Goal: Information Seeking & Learning: Learn about a topic

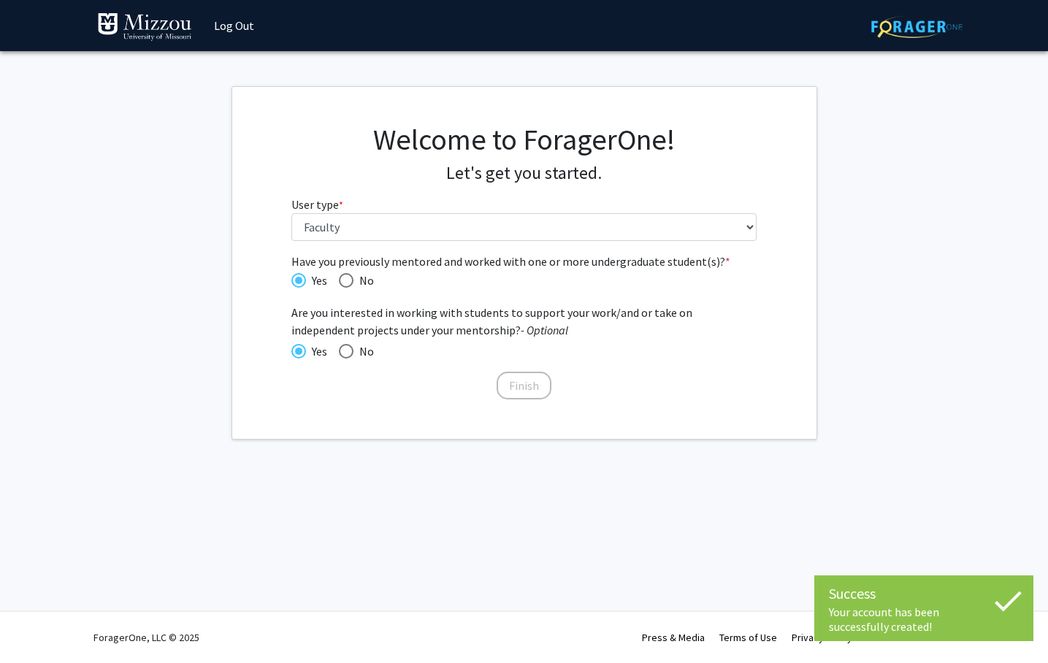
select select "5: faculty"
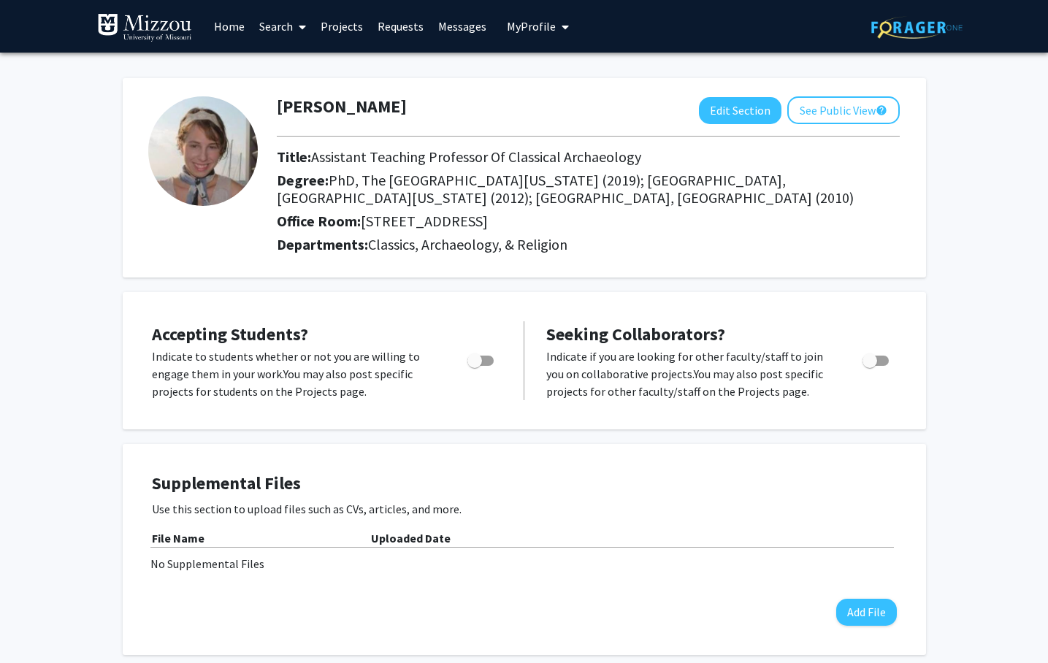
click at [494, 363] on div "Toggle" at bounding box center [482, 359] width 40 height 22
click at [472, 364] on span "Toggle" at bounding box center [474, 360] width 15 height 15
click at [474, 366] on input "Would you like to permit student requests?" at bounding box center [474, 366] width 1 height 1
checkbox input "true"
click at [875, 359] on span "Toggle" at bounding box center [869, 360] width 15 height 15
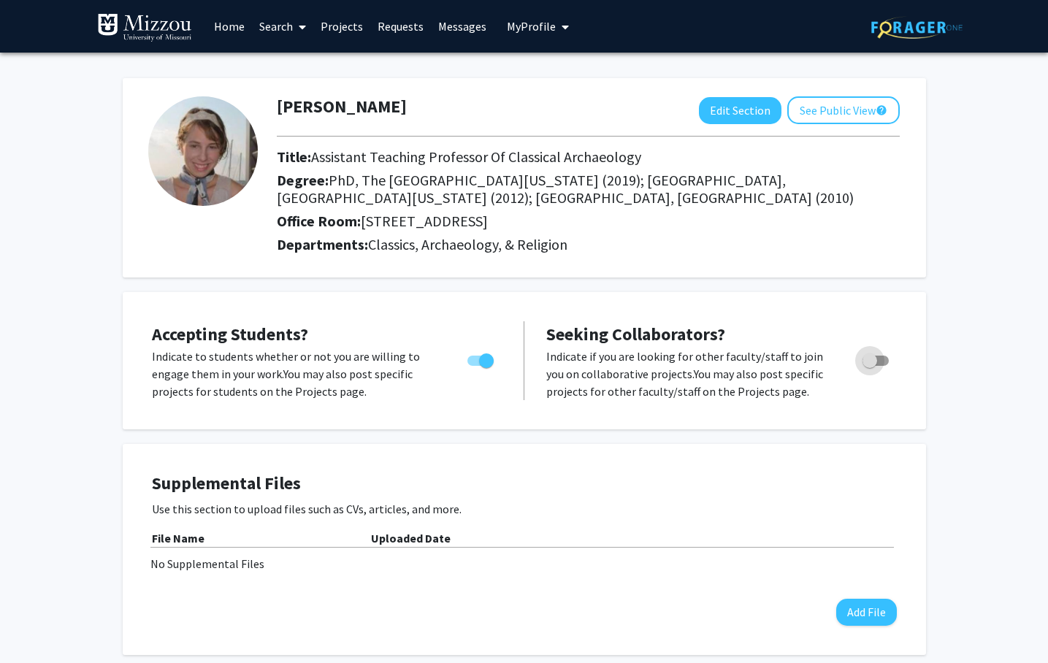
click at [870, 366] on input "Toggle" at bounding box center [869, 366] width 1 height 1
checkbox input "true"
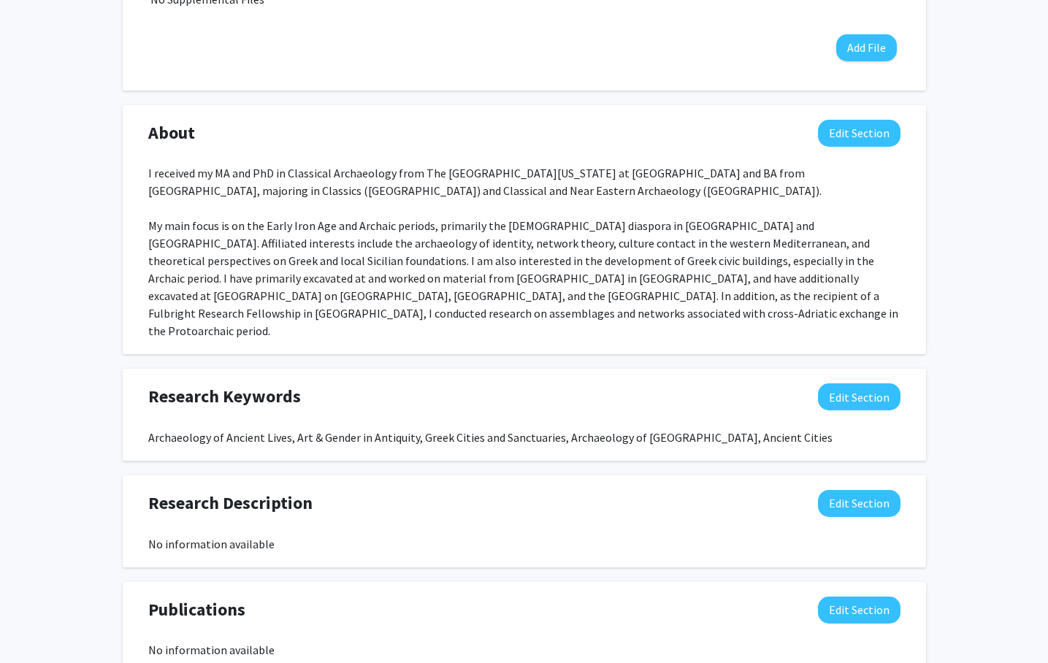
scroll to position [596, 0]
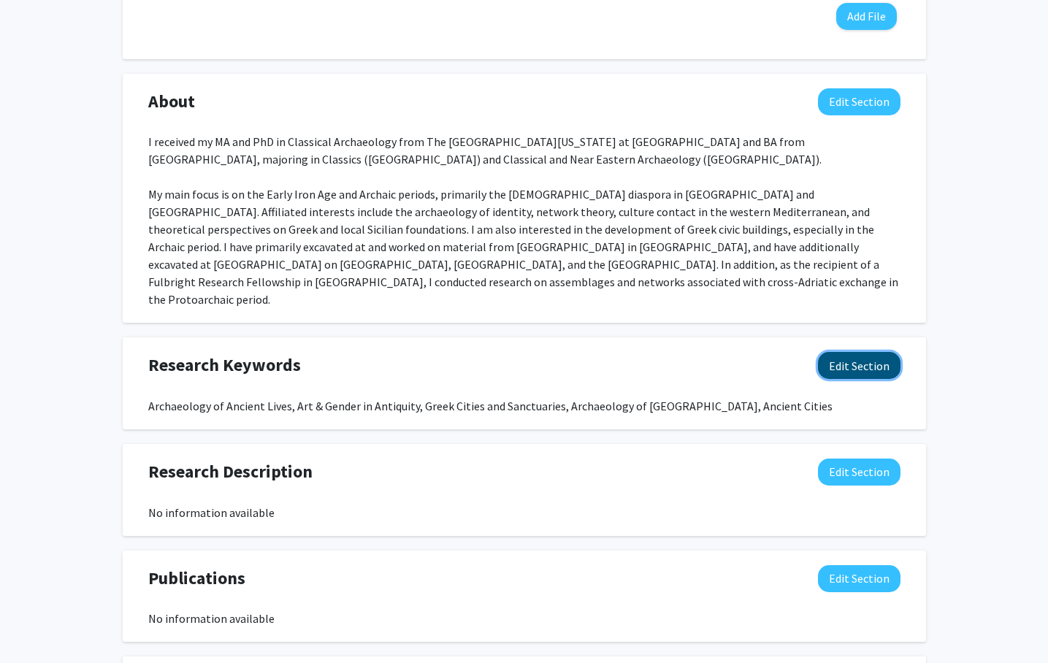
click at [892, 352] on button "Edit Section" at bounding box center [859, 365] width 83 height 27
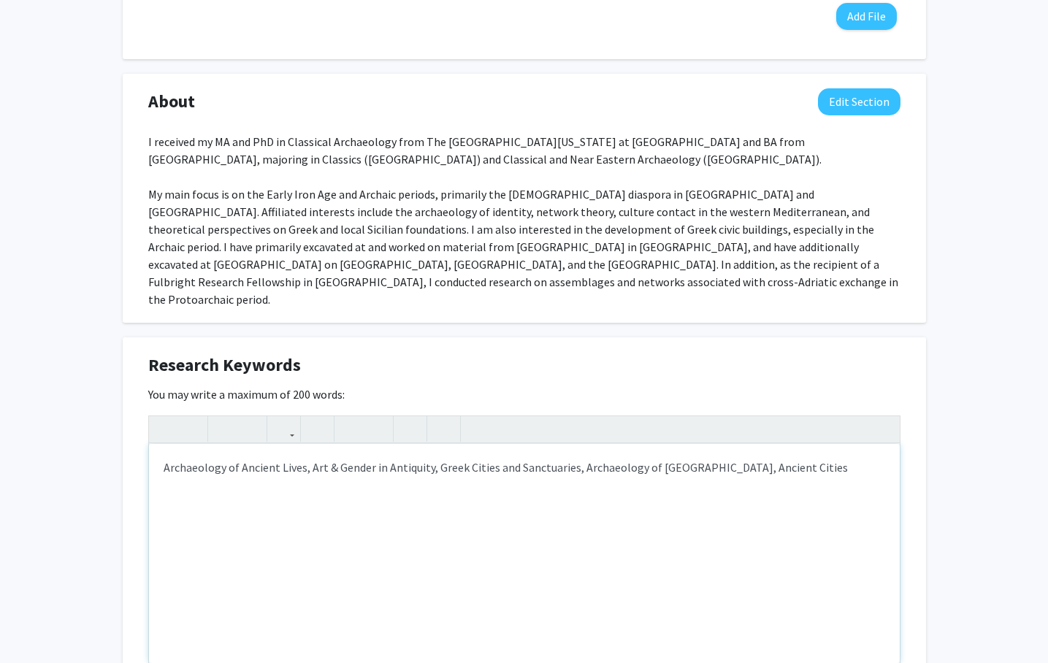
click at [754, 462] on div "Archaeology of Ancient Lives, Art & Gender in Antiquity, Greek Cities and Sanct…" at bounding box center [524, 553] width 751 height 219
drag, startPoint x: 307, startPoint y: 450, endPoint x: 102, endPoint y: 451, distance: 205.9
click at [149, 451] on div "Archaeology of Ancient Lives, Art & Gender in Antiquity, Greek Cities and Sanct…" at bounding box center [524, 553] width 751 height 219
drag, startPoint x: 282, startPoint y: 451, endPoint x: 146, endPoint y: 453, distance: 135.8
click at [149, 453] on div "Art & Gender in Antiquity, Greek Cities and Sanctuaries, Archaeology of [GEOGRA…" at bounding box center [524, 553] width 751 height 219
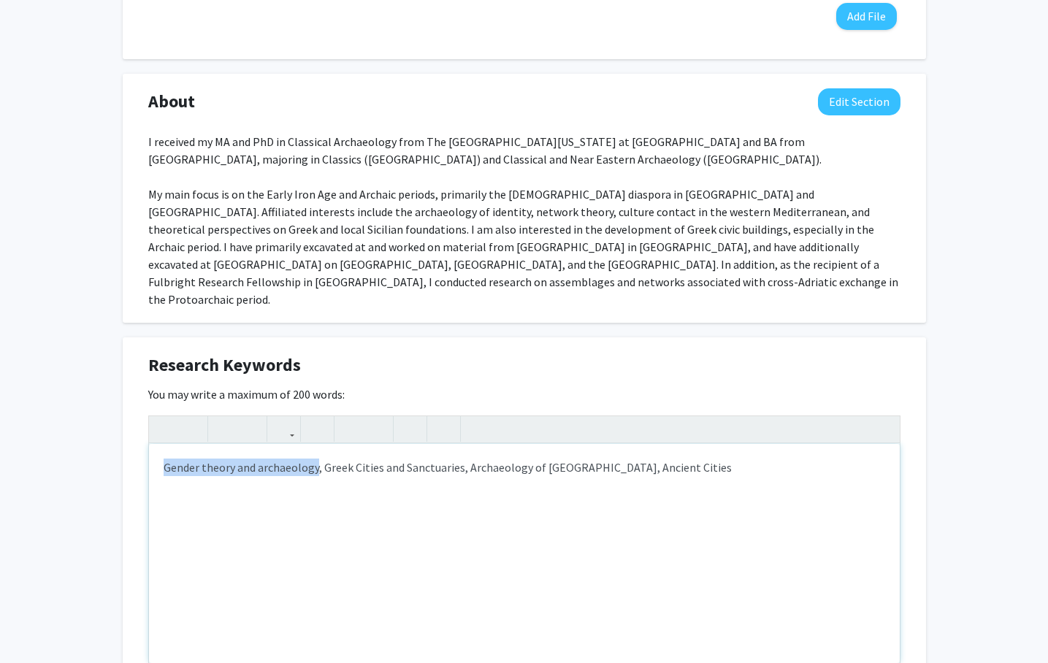
drag, startPoint x: 315, startPoint y: 452, endPoint x: 78, endPoint y: 432, distance: 238.2
click at [149, 444] on div "Gender theory and archaeology, Greek Cities and Sanctuaries, Archaeology of [GE…" at bounding box center [524, 553] width 751 height 219
click at [464, 459] on p ", Greek Cities and Sanctuaries, Archaeology of [GEOGRAPHIC_DATA], Ancient Citie…" at bounding box center [524, 468] width 721 height 18
click at [387, 459] on p ", Greek Cities and Sanctuaries, Archaeology of [GEOGRAPHIC_DATA], Ancient urban…" at bounding box center [524, 468] width 721 height 18
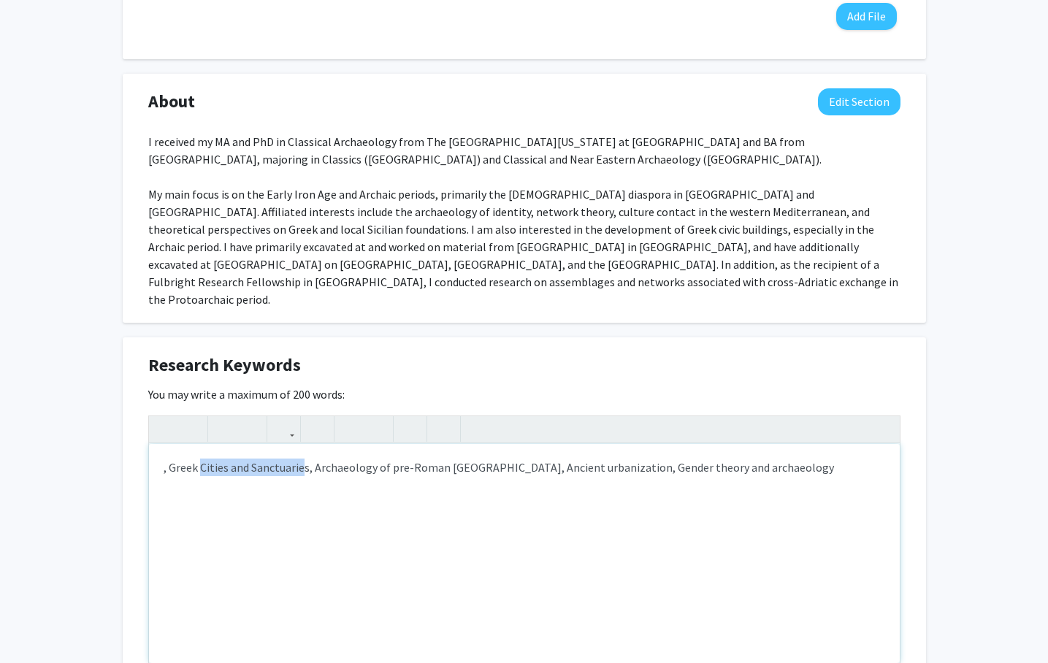
drag, startPoint x: 304, startPoint y: 452, endPoint x: 199, endPoint y: 455, distance: 104.5
click at [199, 459] on p ", Greek Cities and Sanctuaries, Archaeology of pre-Roman [GEOGRAPHIC_DATA], Anc…" at bounding box center [524, 468] width 721 height 18
click at [214, 459] on p ", Greek Cities and Sanctuaries, Archaeology of pre-Roman [GEOGRAPHIC_DATA], Anc…" at bounding box center [524, 468] width 721 height 18
click at [162, 451] on div ", Greek Religion and Sanctuaries, Archaeology of pre-Roman [GEOGRAPHIC_DATA], A…" at bounding box center [524, 553] width 751 height 219
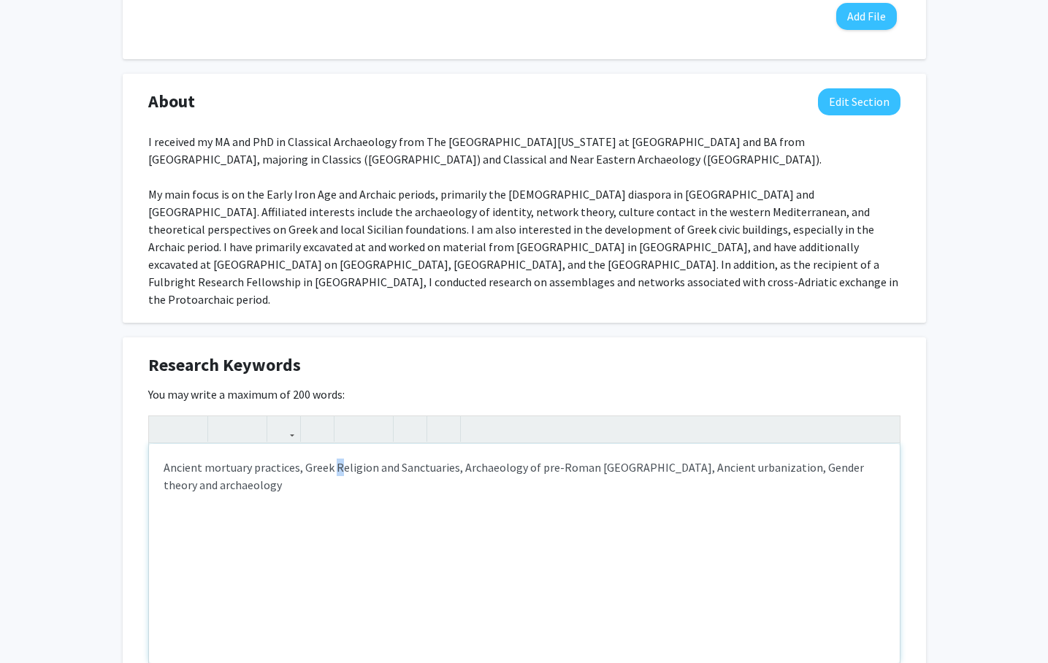
click at [336, 459] on p "Ancient mortuary practices, Greek Religion and Sanctuaries, Archaeology of pre-…" at bounding box center [524, 476] width 721 height 35
click at [397, 459] on p "Ancient mortuary practices, Greek religion and Sanctuaries, Archaeology of pre-…" at bounding box center [524, 476] width 721 height 35
click at [452, 459] on p "Ancient mortuary practices, Greek religion and sanctuaries, Archaeology of pre-…" at bounding box center [524, 476] width 721 height 35
click at [391, 459] on p "Ancient mortuary practices, Greek religion and sanctuaries, Archaeology of pre-…" at bounding box center [524, 476] width 721 height 35
click at [452, 459] on p "Ancient mortuary practices, Greek religion and sanctuaries, Archaeology of pre-…" at bounding box center [524, 476] width 721 height 35
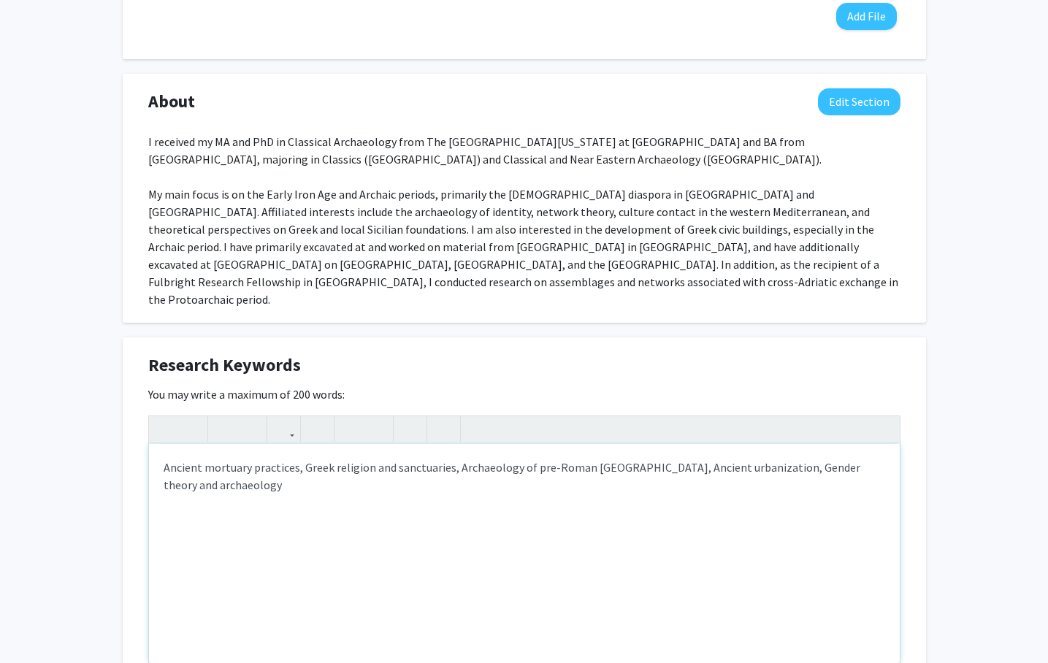
click at [592, 459] on p "Ancient mortuary practices, Greek religion and sanctuaries, Archaeology of pre-…" at bounding box center [524, 476] width 721 height 35
click at [451, 459] on p "Ancient mortuary practices, Greek religion and sanctuaries, Archaeology of pre-…" at bounding box center [524, 476] width 721 height 35
click at [441, 481] on div "Ancient mortuary practices, Greek religion and sanctuaries, Iron Age and Archai…" at bounding box center [524, 553] width 751 height 219
click at [452, 459] on p "Ancient mortuary practices, Greek religion and sanctuaries, Iron Age and Archai…" at bounding box center [524, 476] width 721 height 35
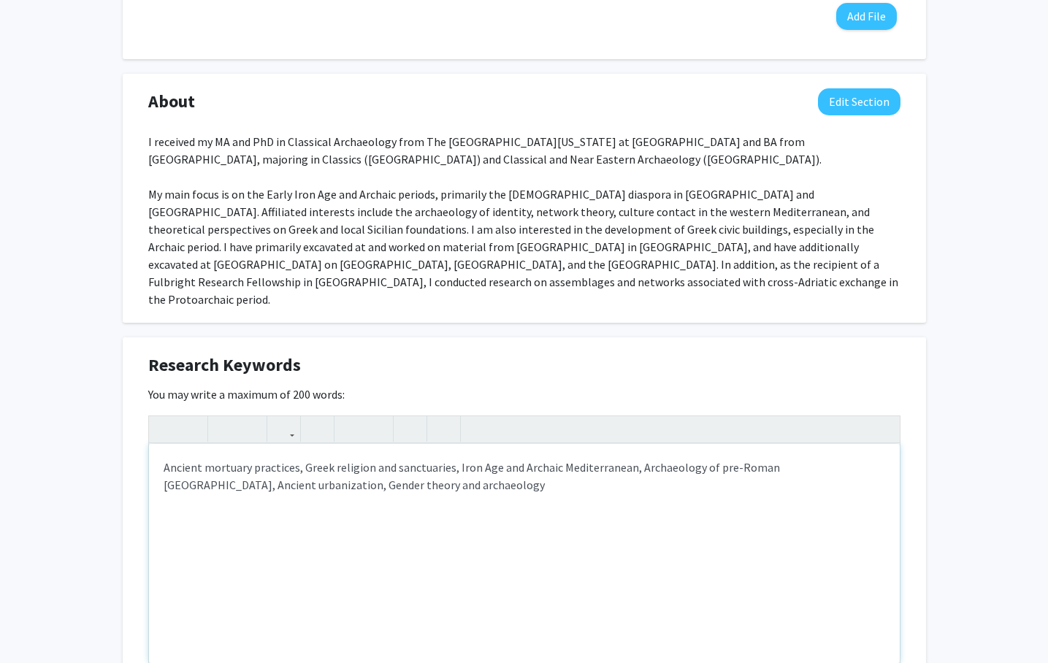
click at [407, 476] on div "Ancient mortuary practices, Greek religion and sanctuaries, Iron Age and Archai…" at bounding box center [524, 553] width 751 height 219
click at [451, 459] on p "Ancient mortuary practices, Greek religion and sanctuaries, Iron Age and Archai…" at bounding box center [524, 476] width 721 height 35
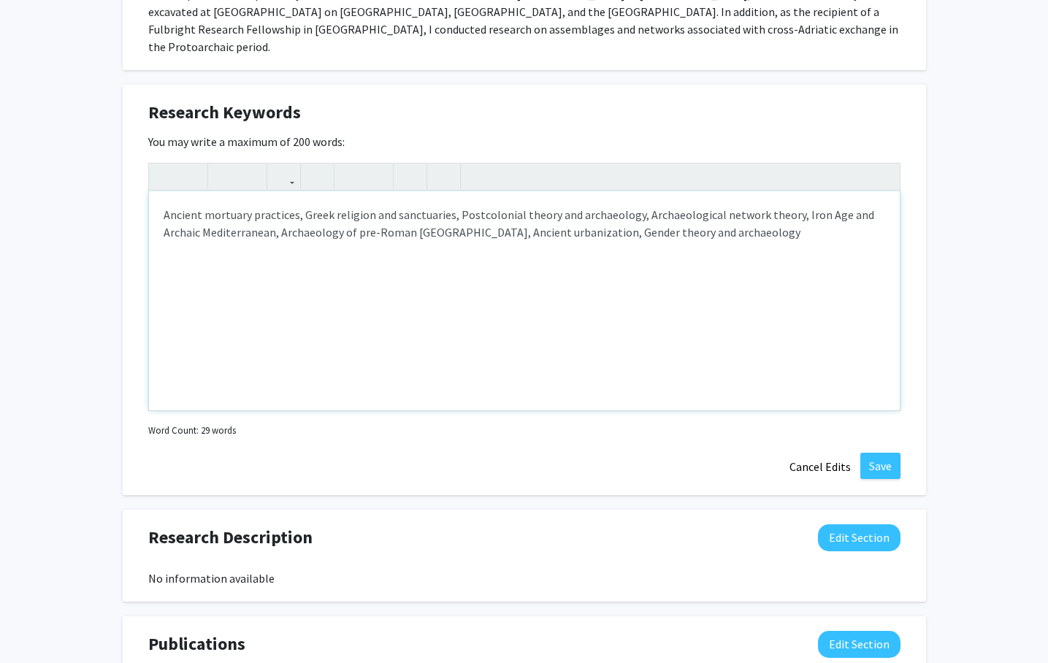
scroll to position [819, 0]
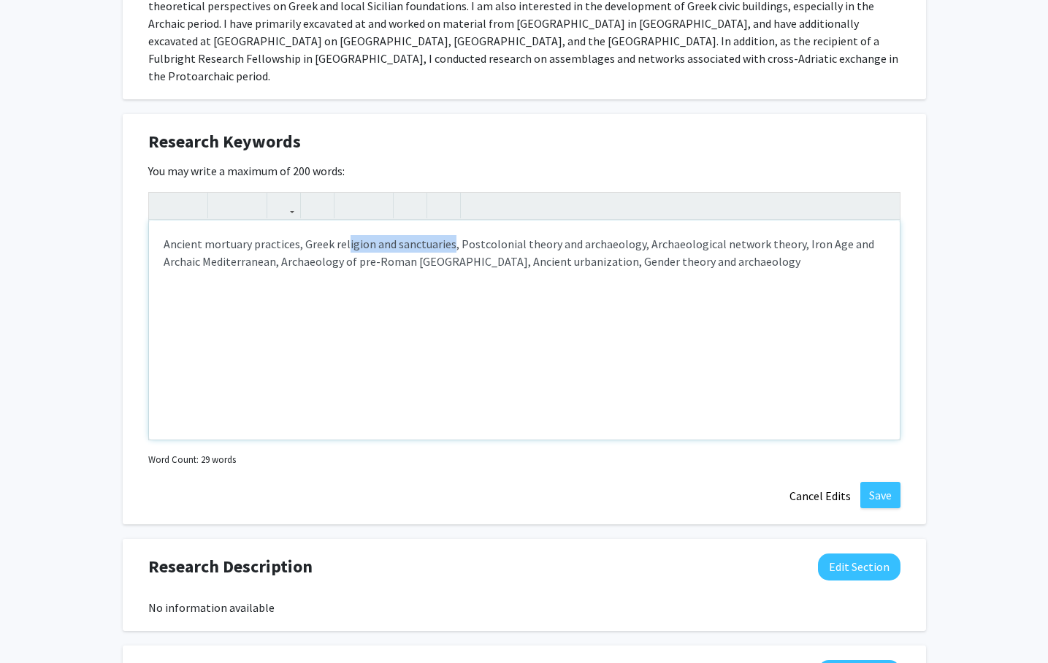
drag, startPoint x: 446, startPoint y: 223, endPoint x: 345, endPoint y: 231, distance: 101.8
click at [345, 235] on p "Ancient mortuary practices, Greek religion and sanctuaries, Postcolonial theory…" at bounding box center [524, 252] width 721 height 35
click at [305, 235] on p "Ancient mortuary practices, Greek religion and sanctuaries, Postcolonial theory…" at bounding box center [524, 252] width 721 height 35
click at [302, 235] on p "Ancient mortuary practices, Greek religion and sanctuaries, Postcolonial theory…" at bounding box center [524, 252] width 721 height 35
click at [427, 235] on p "Ancient mortuary practices, Archaeology of Greek religion and sanctuaries, Post…" at bounding box center [524, 261] width 721 height 53
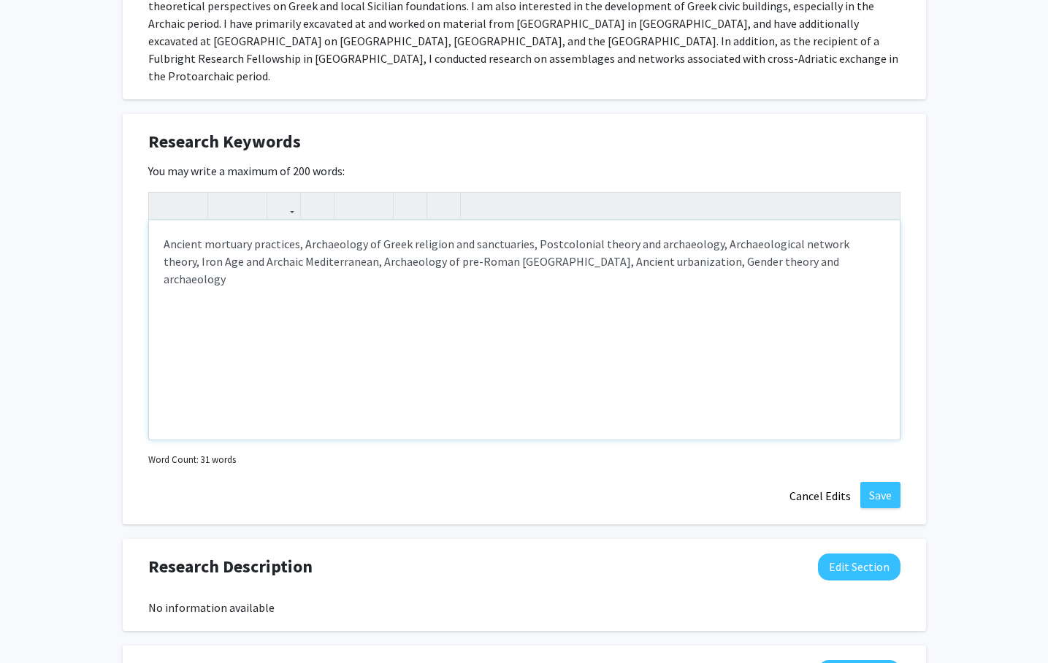
click at [427, 235] on p "Ancient mortuary practices, Archaeology of Greek religion and sanctuaries, Post…" at bounding box center [524, 261] width 721 height 53
drag, startPoint x: 521, startPoint y: 229, endPoint x: 408, endPoint y: 223, distance: 113.3
click at [408, 235] on p "Ancient mortuary practices, Archaeology of Greek religion and sanctuaries, Post…" at bounding box center [524, 261] width 721 height 53
click at [436, 292] on div "Ancient mortuary practices, Archaeology of Greek religion and sanctuaries, Post…" at bounding box center [524, 330] width 751 height 219
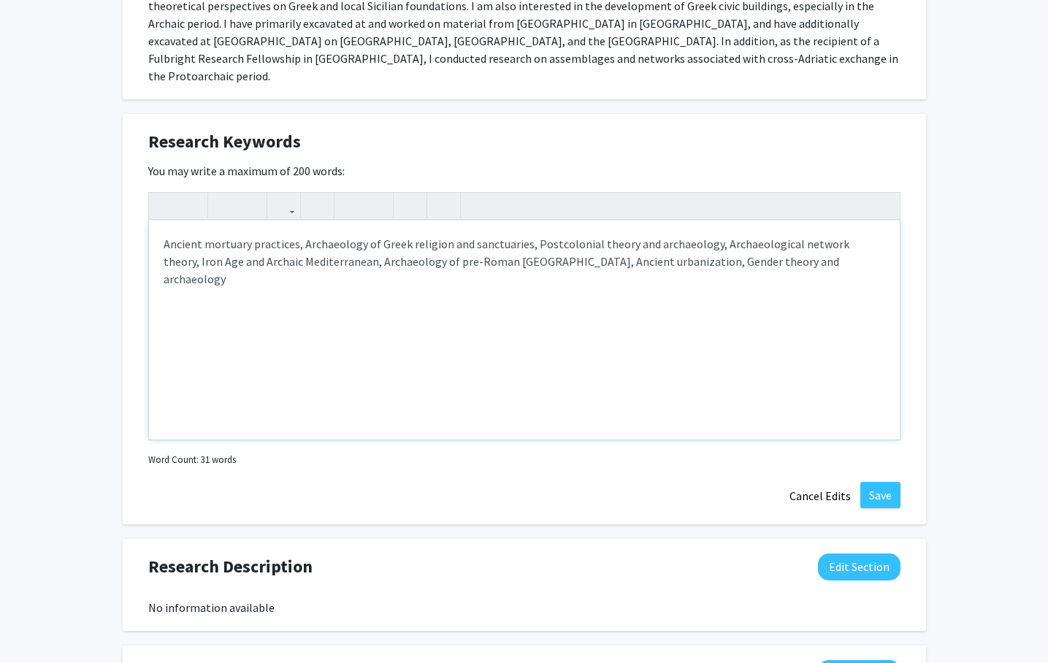
click at [424, 235] on p "Ancient mortuary practices, Archaeology of Greek religion and sanctuaries, Post…" at bounding box center [524, 261] width 721 height 53
click at [533, 323] on div "Ancient mortuary practices, Archaeology of Greek cult and sanctuaries, Postcolo…" at bounding box center [524, 330] width 751 height 219
click at [814, 298] on div "Ancient mortuary practices, Archaeology of Greek cult and sanctuaries, Postcolo…" at bounding box center [524, 330] width 751 height 219
click at [775, 270] on div "Ancient mortuary practices, Archaeology of Greek cult and sanctuaries, Postcolo…" at bounding box center [524, 330] width 751 height 219
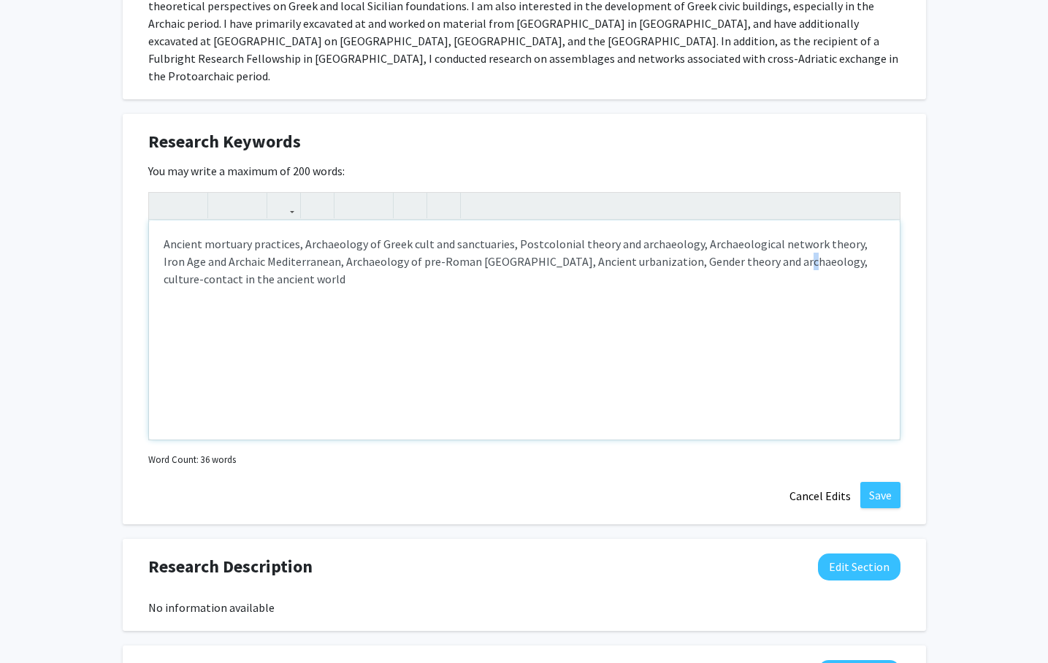
click at [749, 245] on p "Ancient mortuary practices, Archaeology of Greek cult and sanctuaries, Postcolo…" at bounding box center [524, 261] width 721 height 53
click at [789, 288] on div "Ancient mortuary practices, Archaeology of Greek cult and sanctuaries, Postcolo…" at bounding box center [524, 330] width 751 height 219
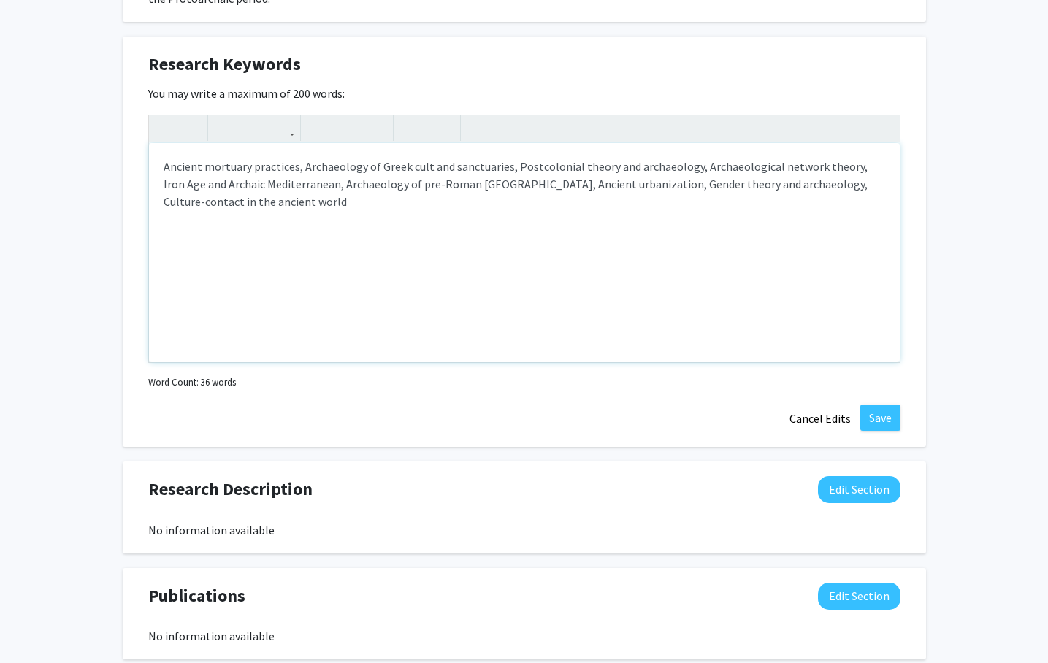
scroll to position [894, 0]
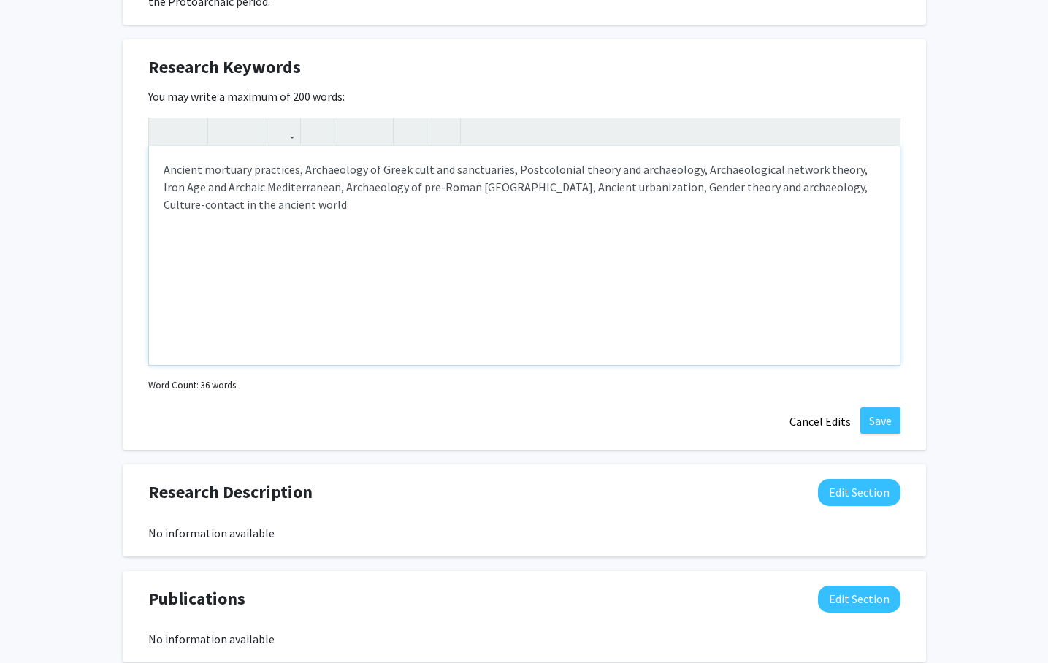
click at [822, 176] on p "Ancient mortuary practices, Archaeology of Greek cult and sanctuaries, Postcolo…" at bounding box center [524, 187] width 721 height 53
click at [808, 224] on div "Ancient mortuary practices, Archaeology of Greek cult and sanctuaries, Postcolo…" at bounding box center [524, 255] width 751 height 219
type textarea "<p>Ancient mortuary practices, Archaeology of Greek cult and sanctuaries, Postc…"
click at [617, 195] on p "Ancient mortuary practices, Archaeology of Greek cult and sanctuaries, Postcolo…" at bounding box center [524, 187] width 721 height 53
click at [891, 407] on button "Save" at bounding box center [880, 420] width 40 height 26
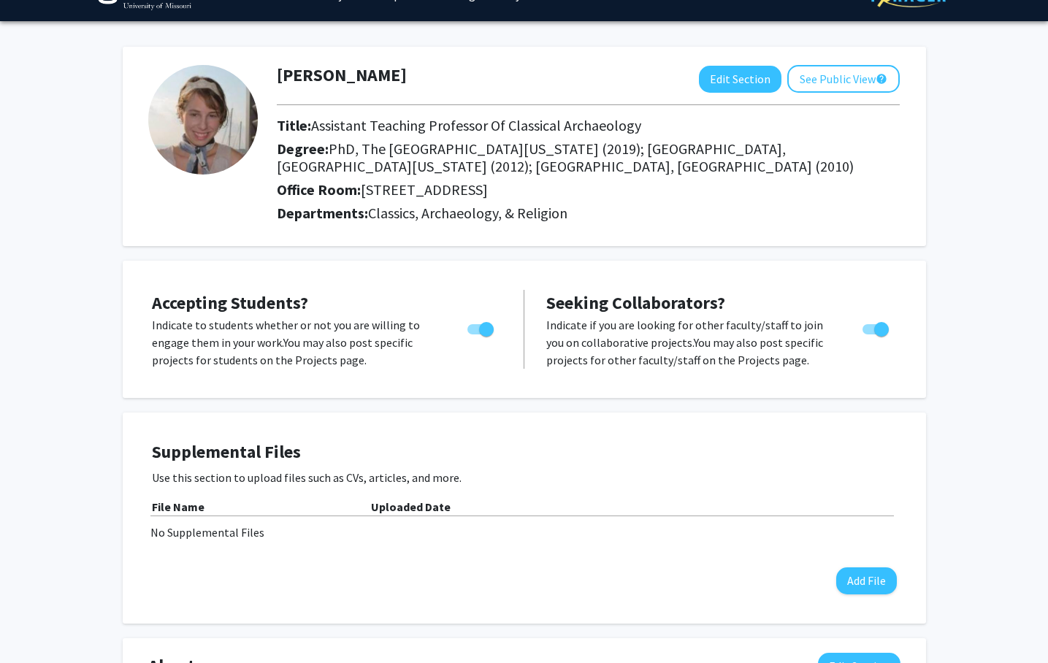
scroll to position [0, 0]
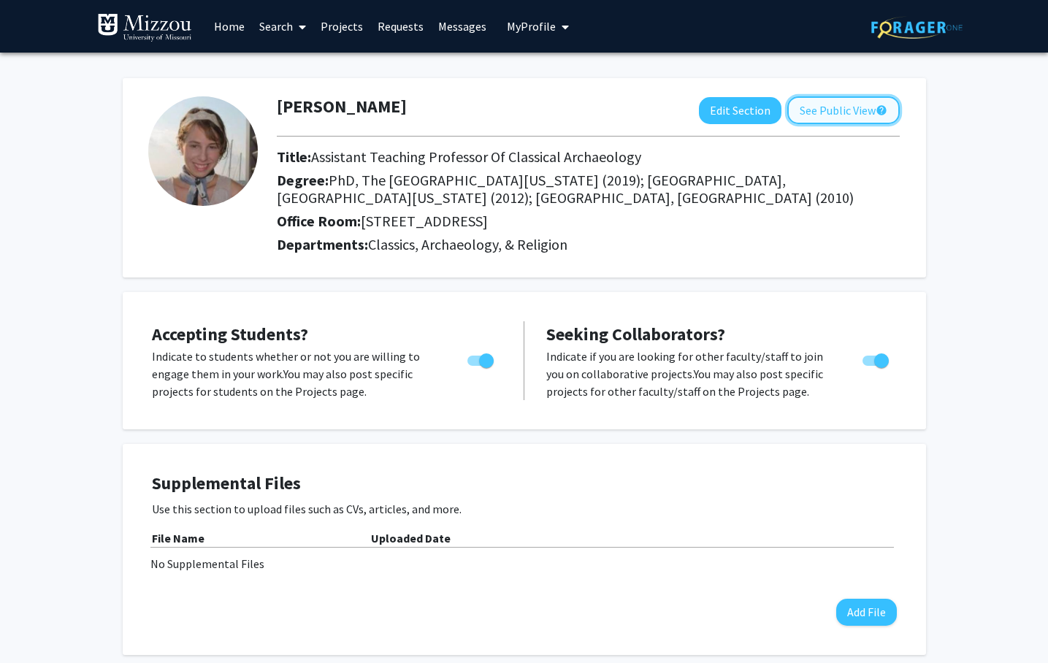
click at [840, 116] on button "See Public View help" at bounding box center [843, 110] width 112 height 28
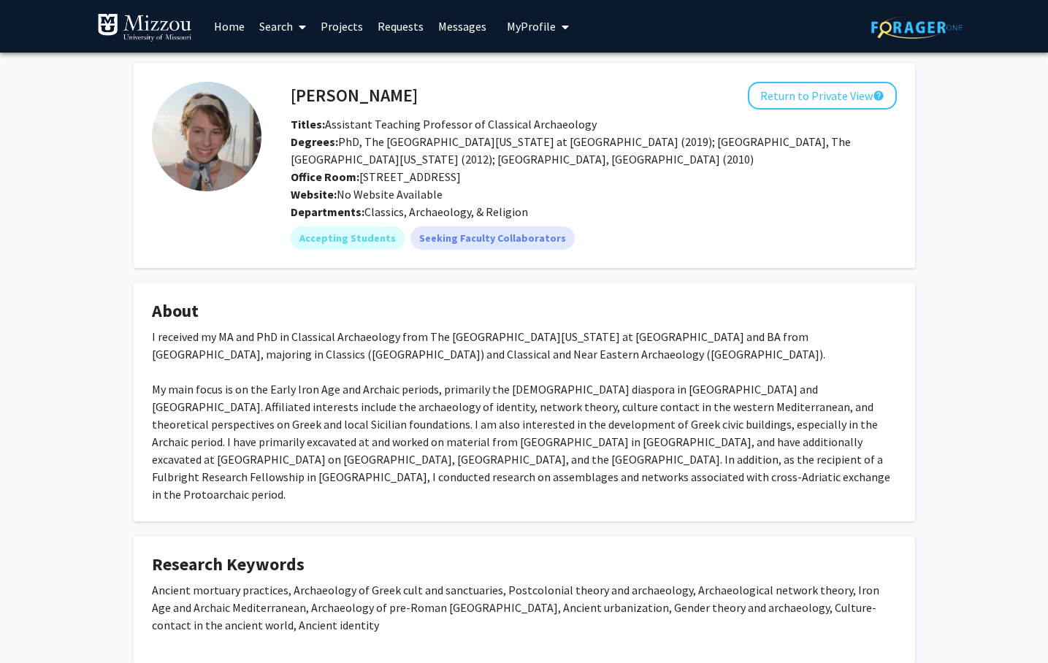
click at [219, 133] on img at bounding box center [207, 137] width 110 height 110
click at [787, 94] on button "Return to Private View help" at bounding box center [822, 96] width 149 height 28
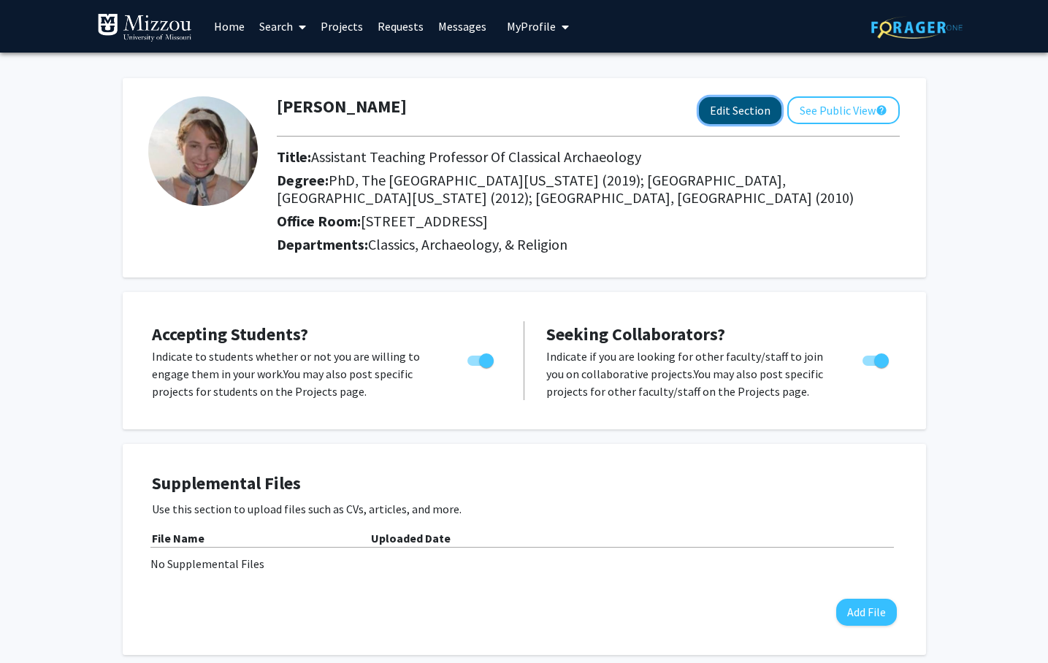
click at [748, 116] on button "Edit Section" at bounding box center [740, 110] width 83 height 27
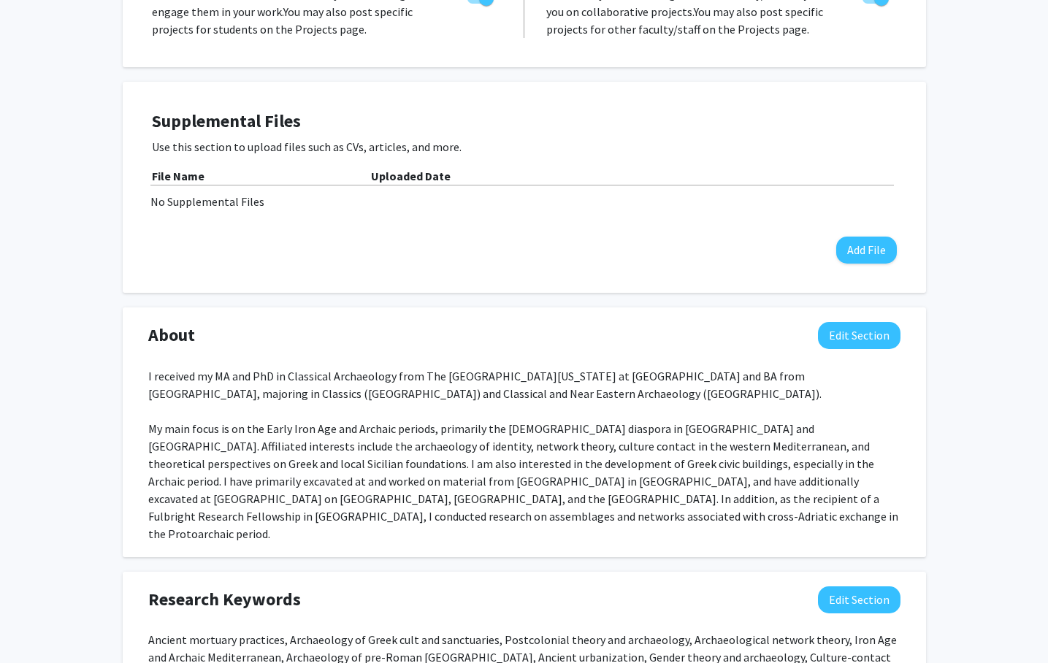
scroll to position [521, 0]
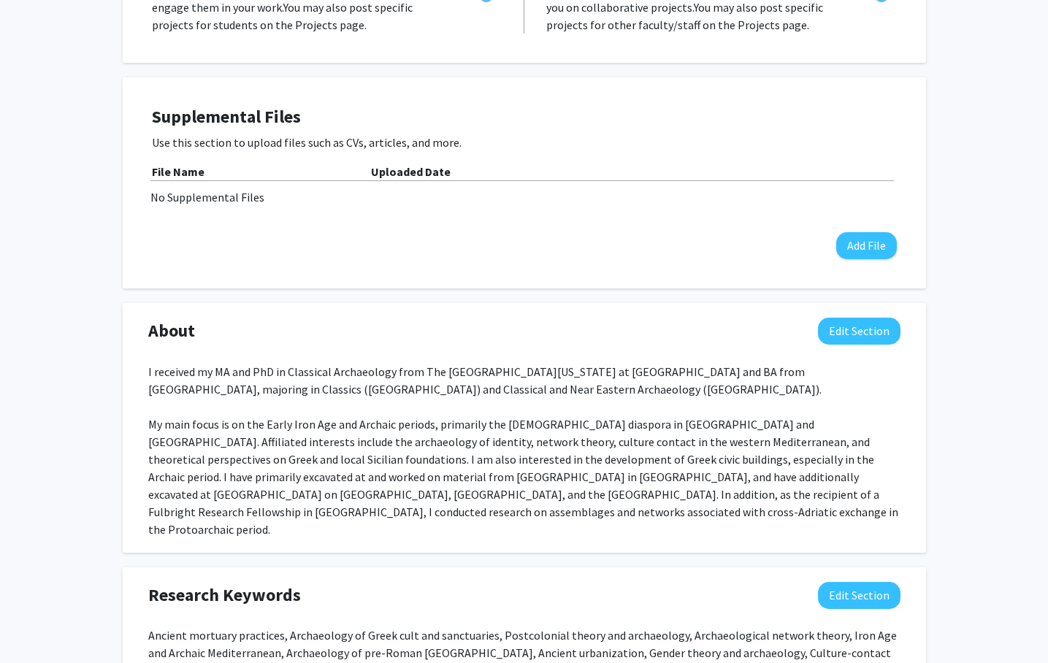
click at [530, 470] on div "I received my MA and PhD in Classical Archaeology from The [GEOGRAPHIC_DATA][US…" at bounding box center [524, 450] width 752 height 175
click at [871, 332] on button "Edit Section" at bounding box center [859, 331] width 83 height 27
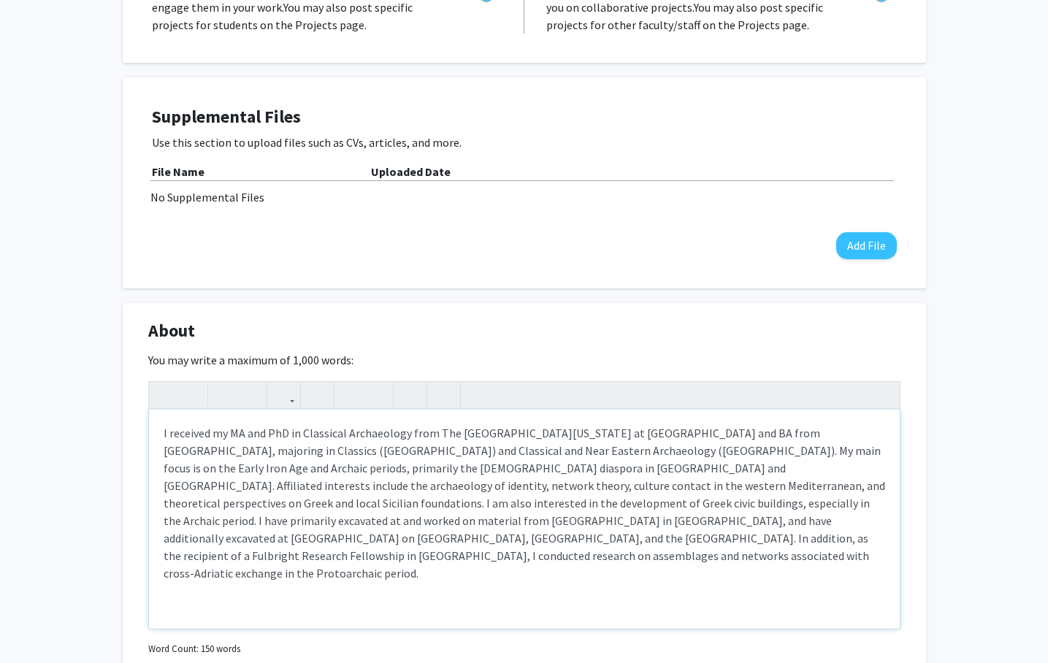
click at [820, 546] on div "I received my MA and PhD in Classical Archaeology from The [GEOGRAPHIC_DATA][US…" at bounding box center [524, 519] width 751 height 219
click at [369, 503] on div "I received my MA and PhD in Classical Archaeology from The [GEOGRAPHIC_DATA][US…" at bounding box center [524, 519] width 751 height 219
click at [655, 508] on div "I received my MA and PhD in Classical Archaeology from The [GEOGRAPHIC_DATA][US…" at bounding box center [524, 519] width 751 height 219
click at [687, 526] on div "I received my MA and PhD in Classical Archaeology from The [GEOGRAPHIC_DATA][US…" at bounding box center [524, 519] width 751 height 219
click at [695, 546] on div "I received my MA and PhD in Classical Archaeology from The [GEOGRAPHIC_DATA][US…" at bounding box center [524, 519] width 751 height 219
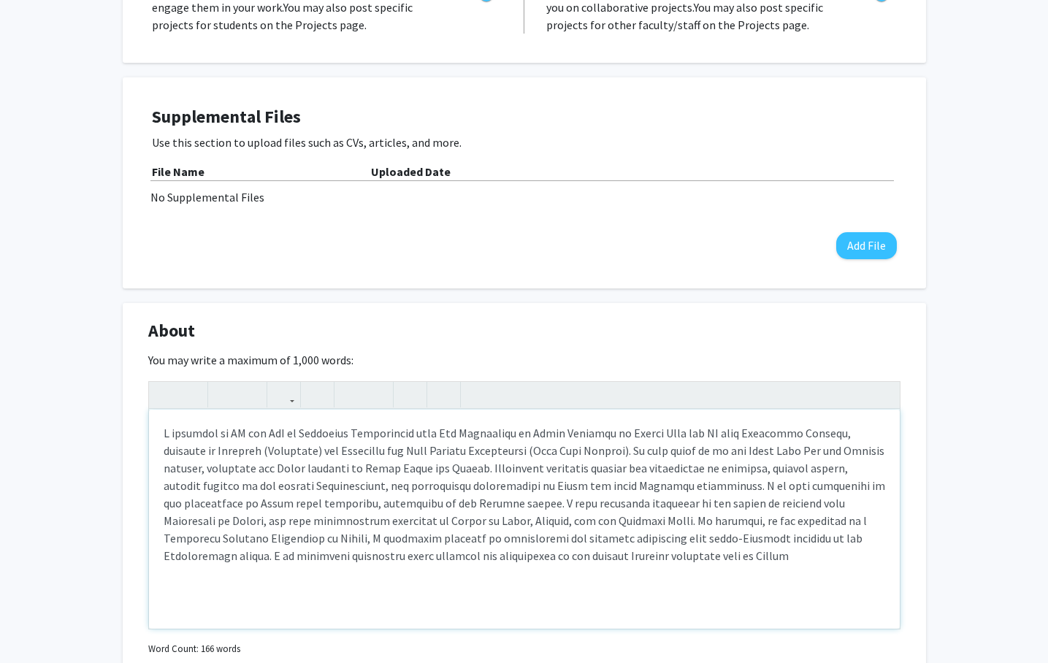
type textarea "<p>I received my MA and PhD in Classical Archaeology from The [GEOGRAPHIC_DATA]…"
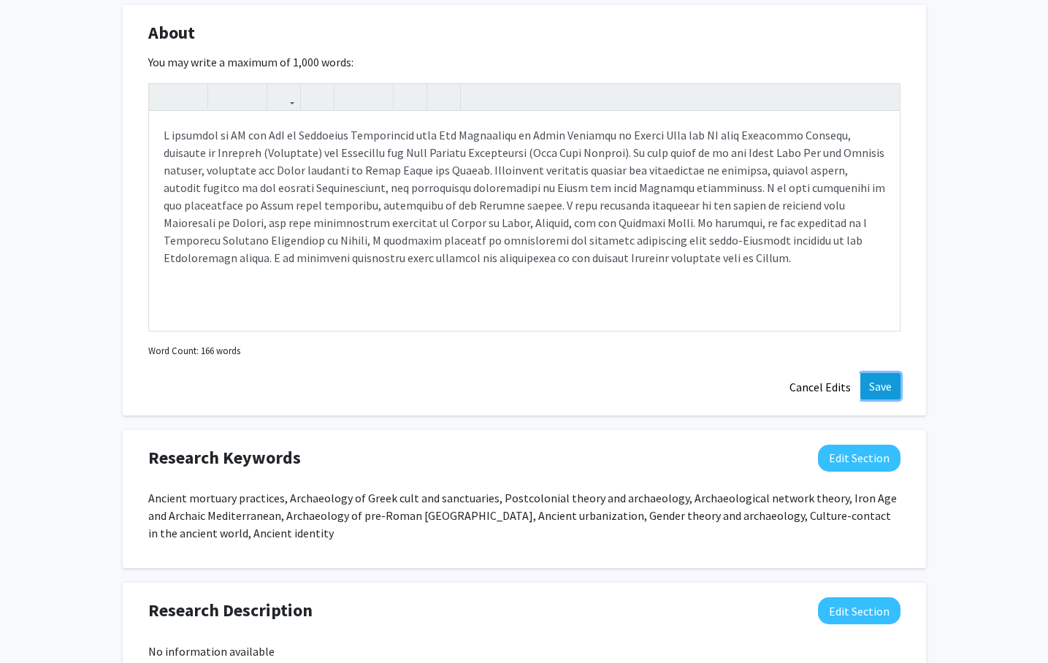
click at [887, 384] on button "Save" at bounding box center [880, 386] width 40 height 26
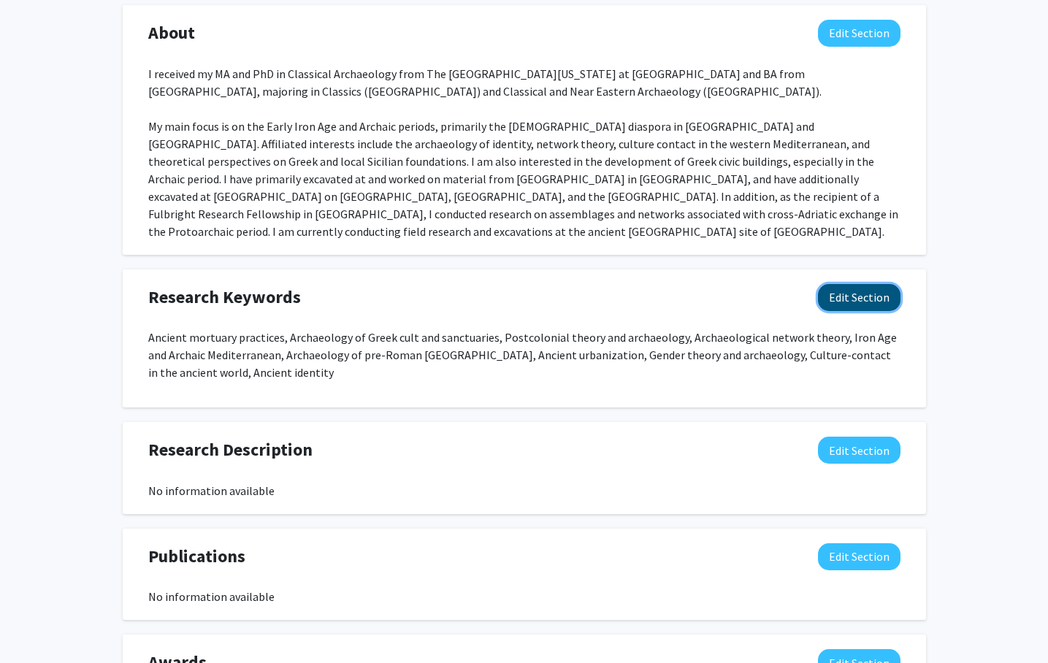
click at [855, 285] on button "Edit Section" at bounding box center [859, 297] width 83 height 27
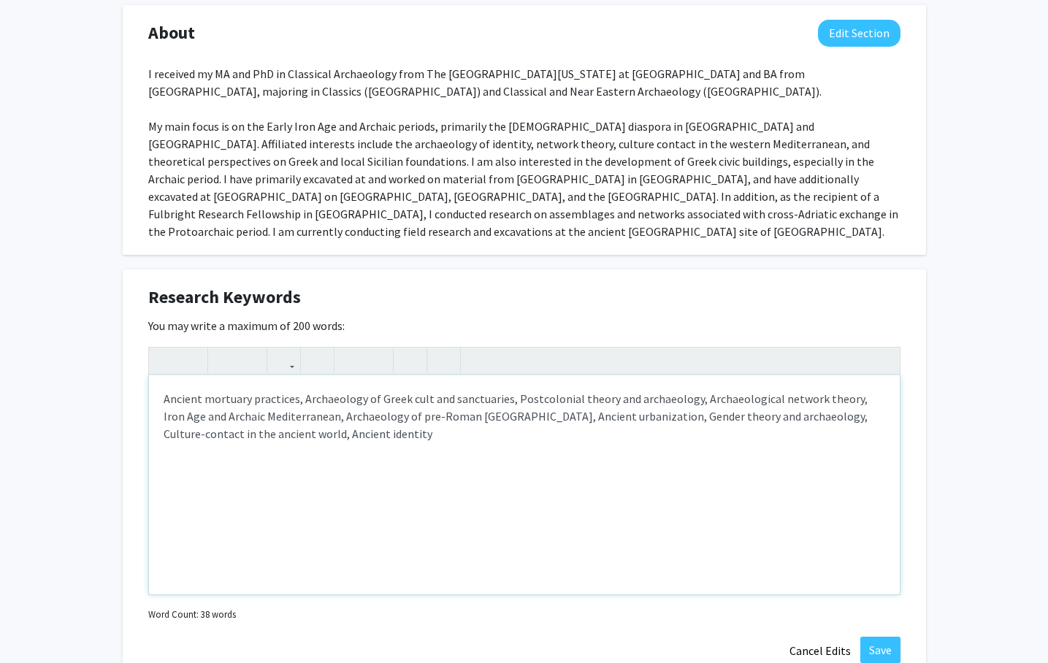
click at [578, 453] on div "Ancient mortuary practices, Archaeology of Greek cult and sanctuaries, Postcolo…" at bounding box center [524, 484] width 751 height 219
type textarea "<p>Ancient mortuary practices, Archaeology of Greek cult and sanctuaries, Postc…"
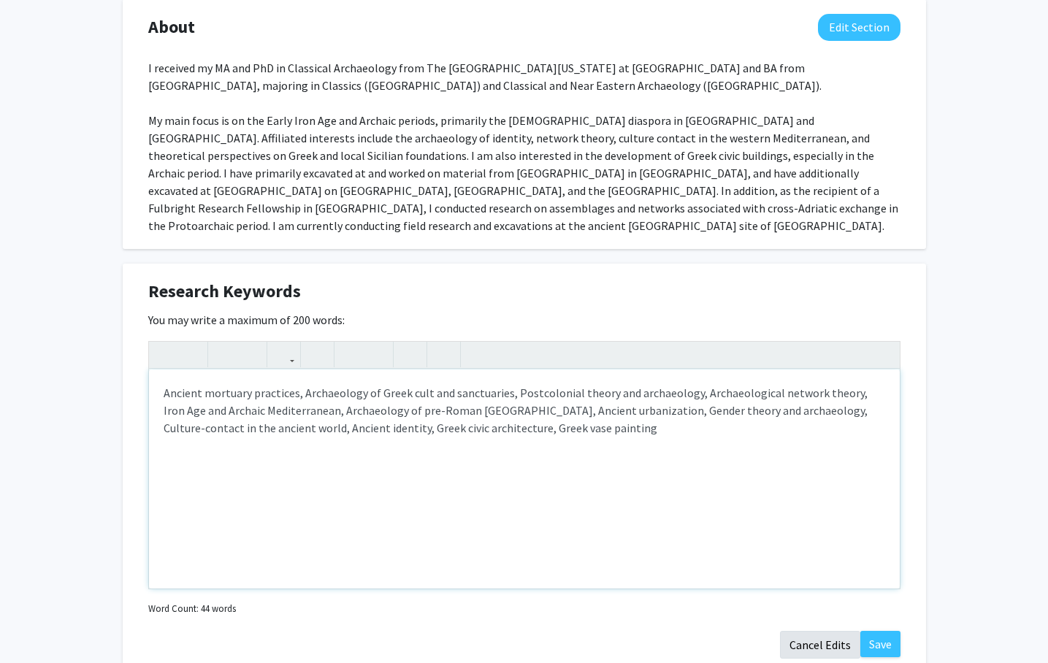
scroll to position [968, 0]
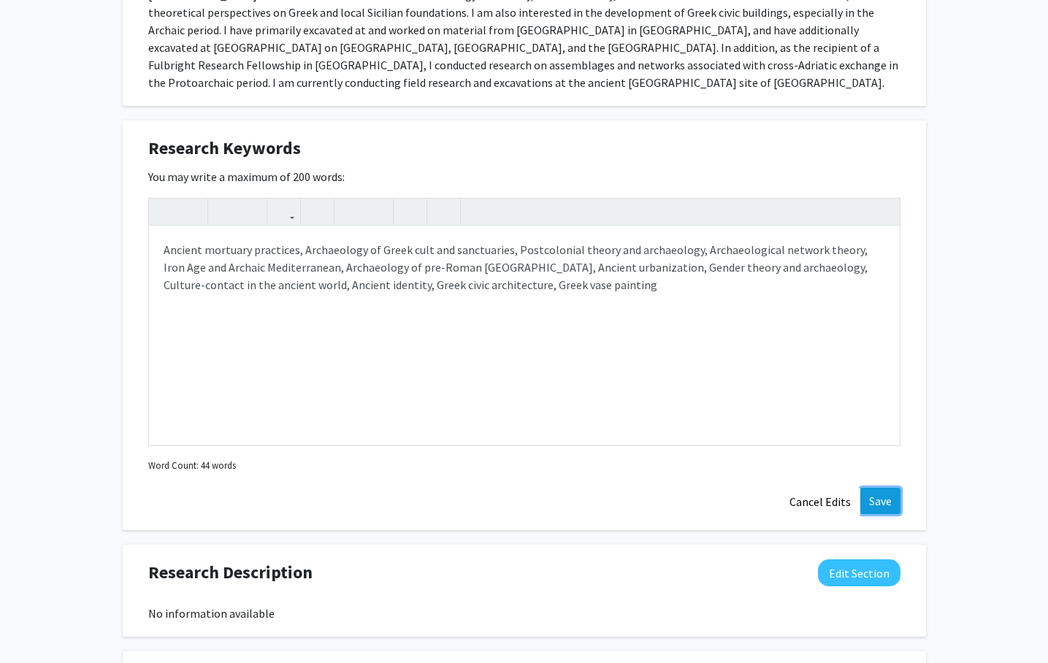
click at [868, 494] on button "Save" at bounding box center [880, 501] width 40 height 26
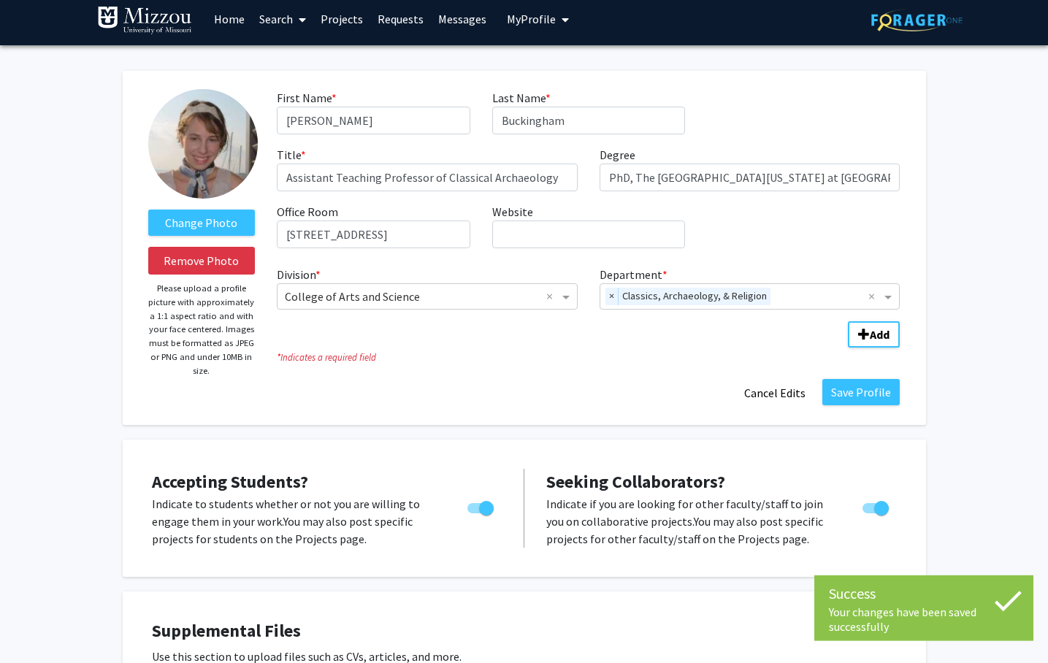
scroll to position [0, 0]
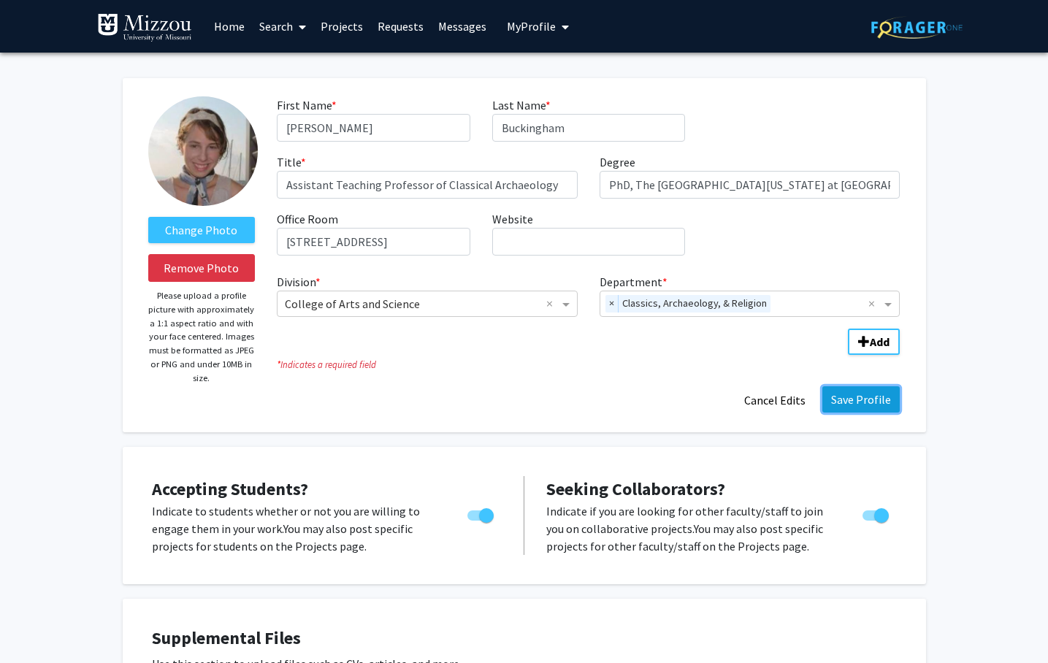
click at [834, 406] on button "Save Profile" at bounding box center [860, 399] width 77 height 26
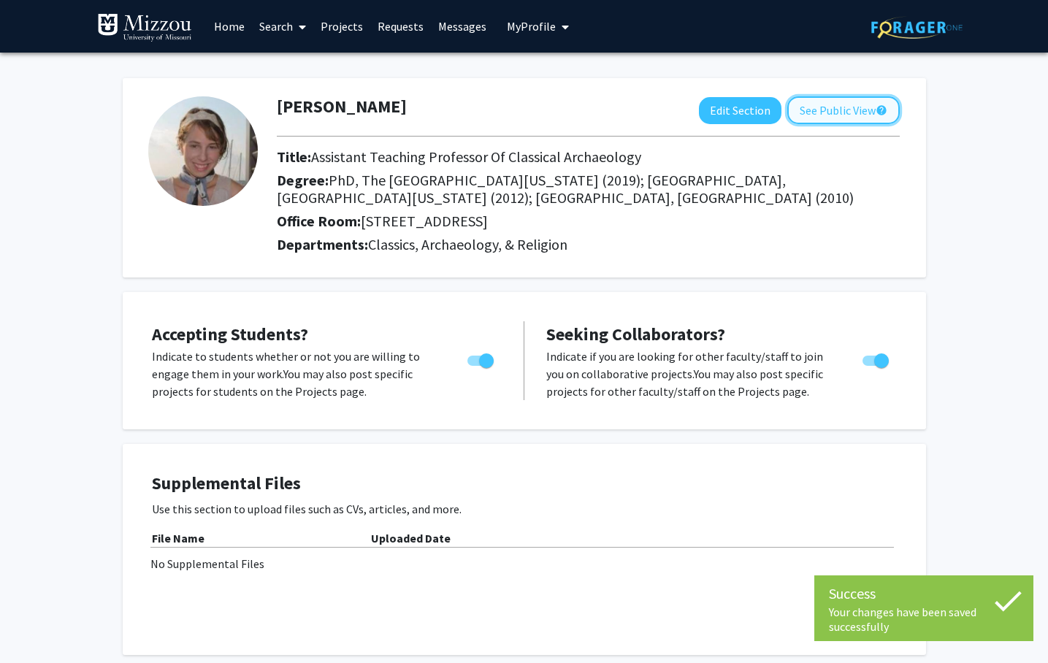
click at [859, 107] on button "See Public View help" at bounding box center [843, 110] width 112 height 28
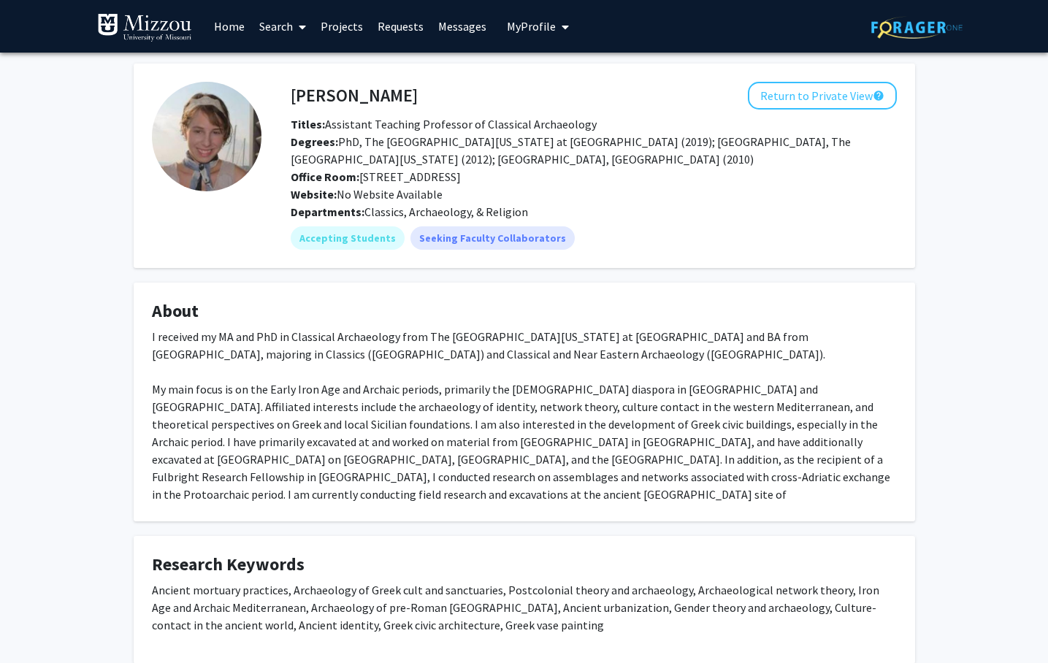
click at [288, 23] on link "Search" at bounding box center [282, 26] width 61 height 51
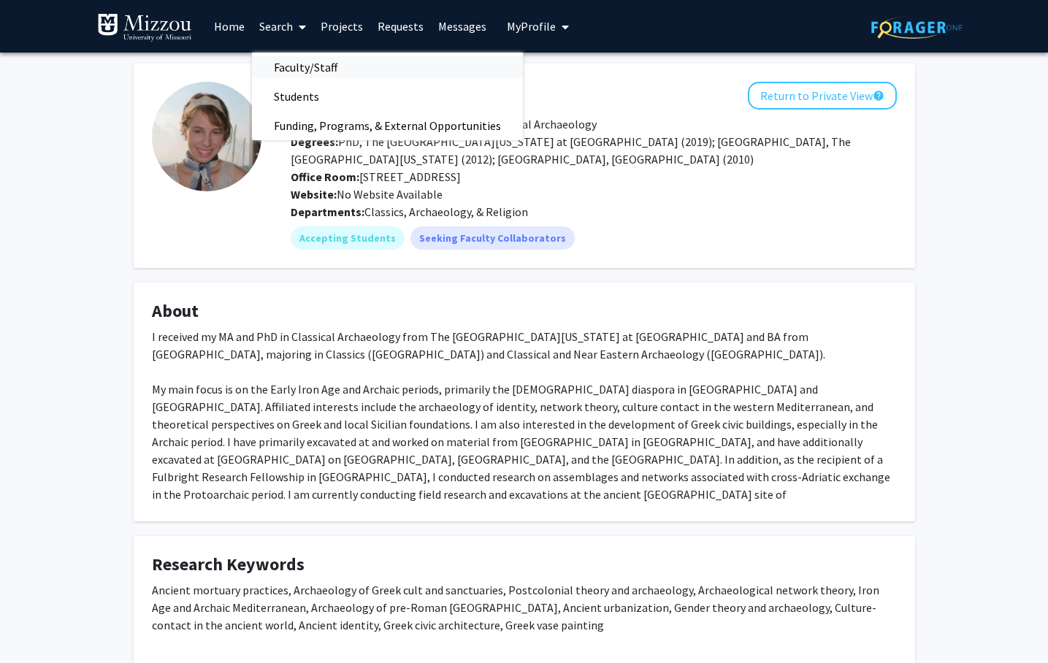
click at [291, 70] on span "Faculty/Staff" at bounding box center [305, 67] width 107 height 29
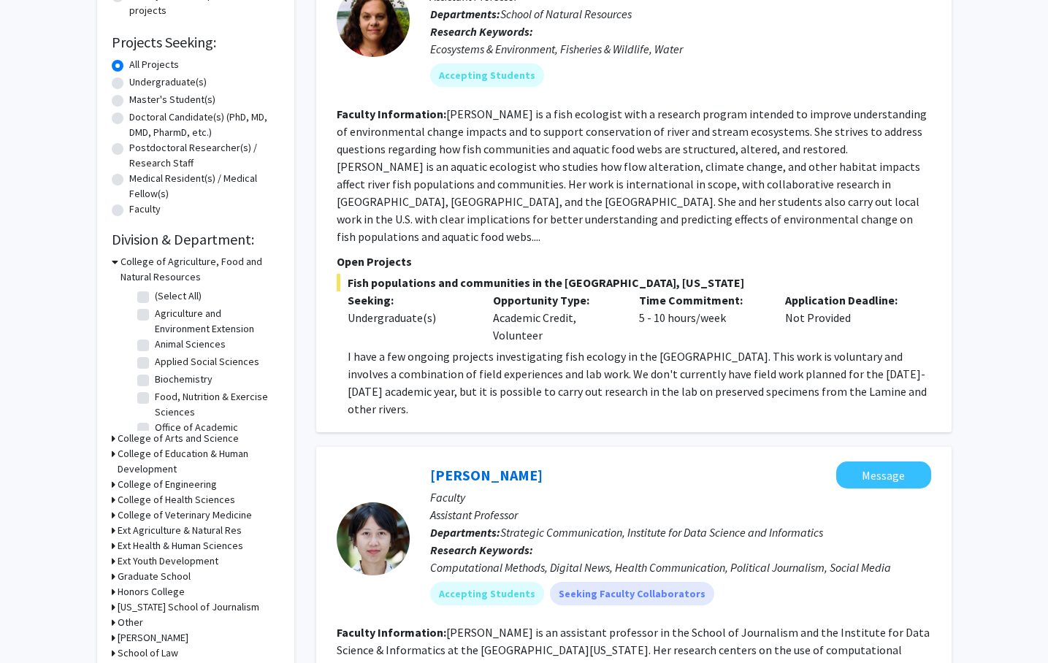
scroll to position [223, 0]
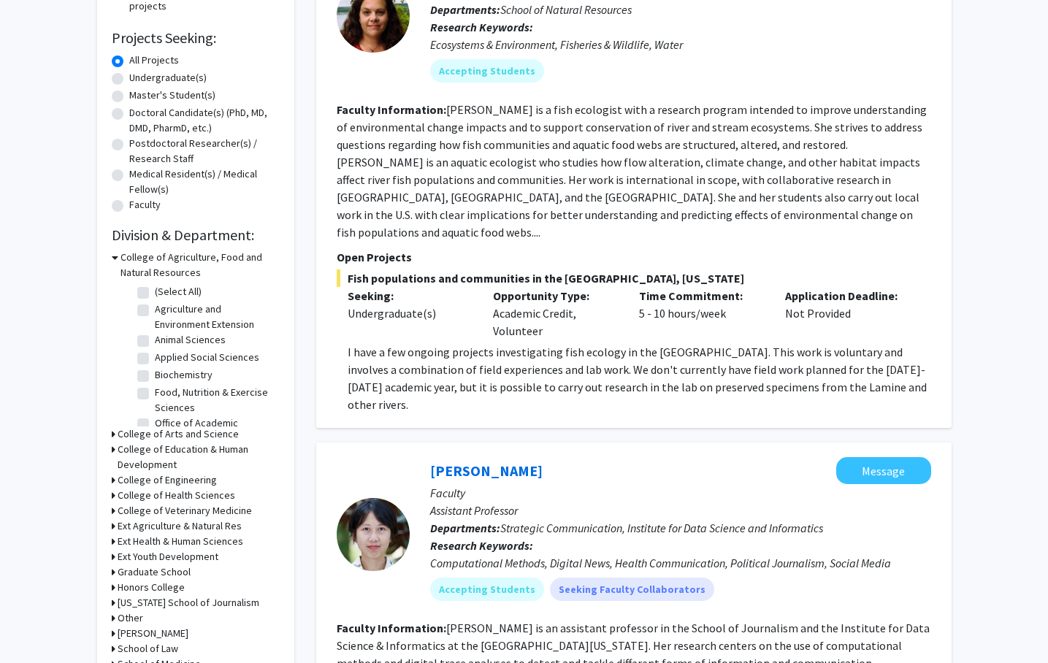
click at [155, 295] on label "(Select All)" at bounding box center [178, 291] width 47 height 15
click at [155, 294] on input "(Select All)" at bounding box center [159, 288] width 9 height 9
checkbox input "true"
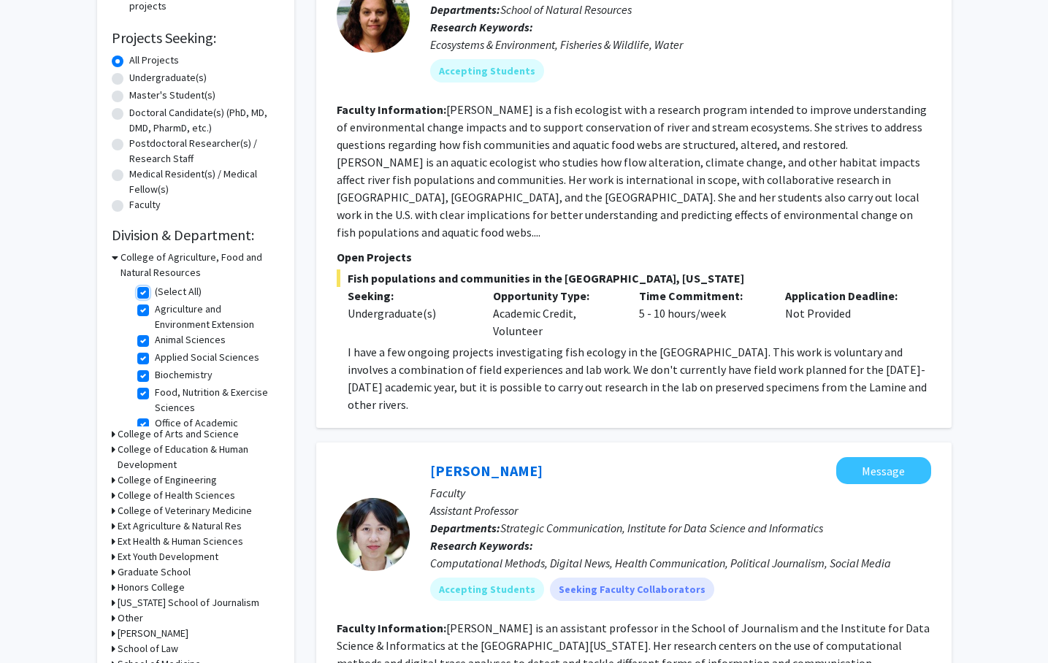
checkbox input "true"
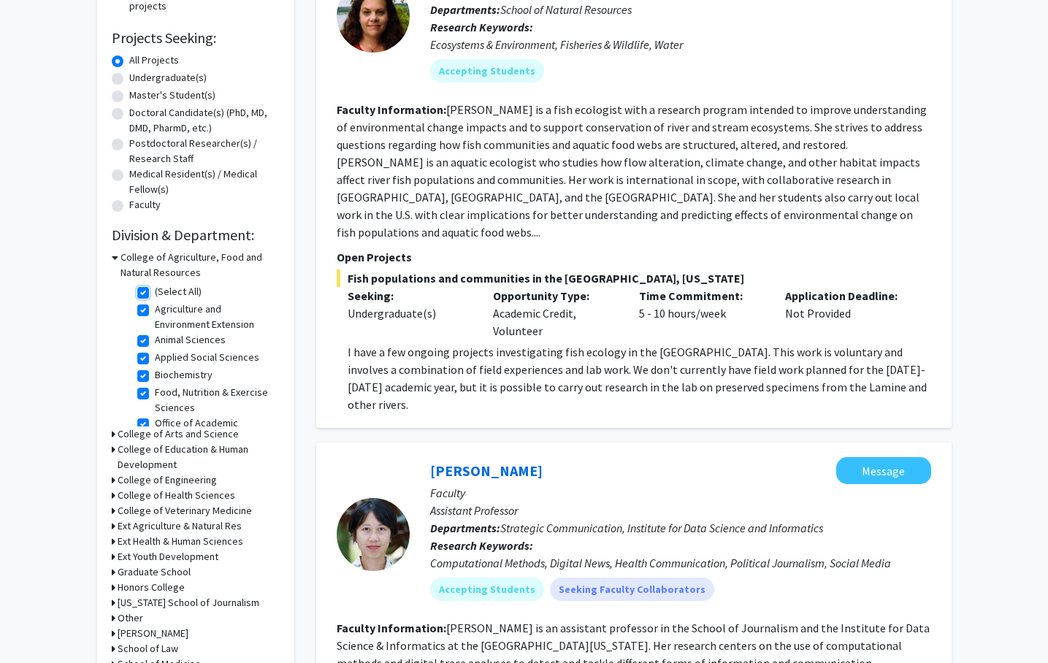
checkbox input "true"
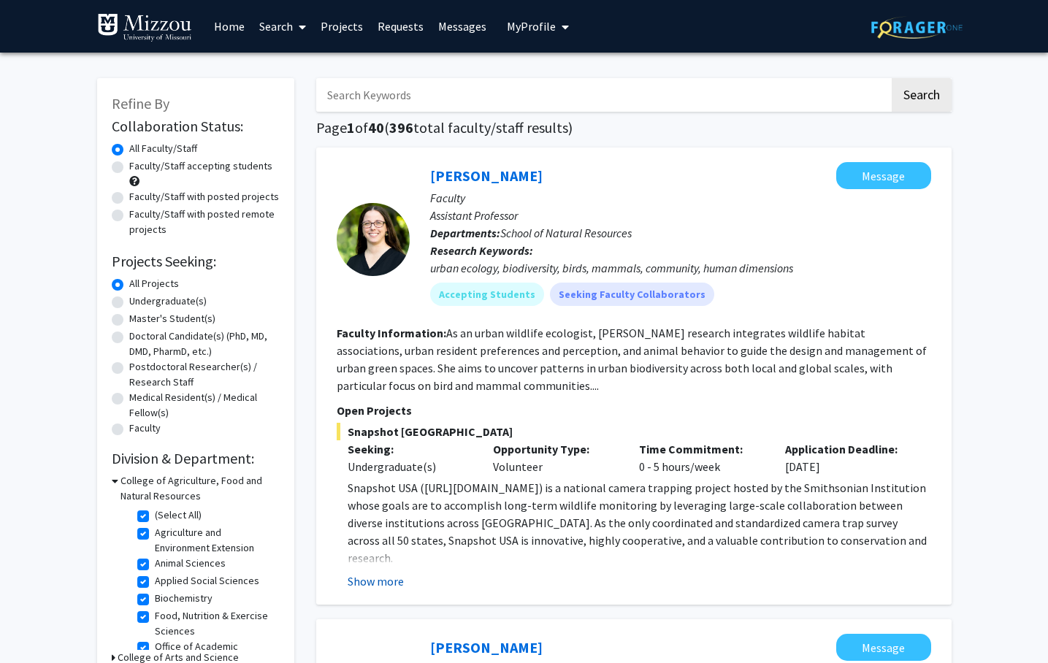
click at [357, 585] on button "Show more" at bounding box center [376, 582] width 56 height 18
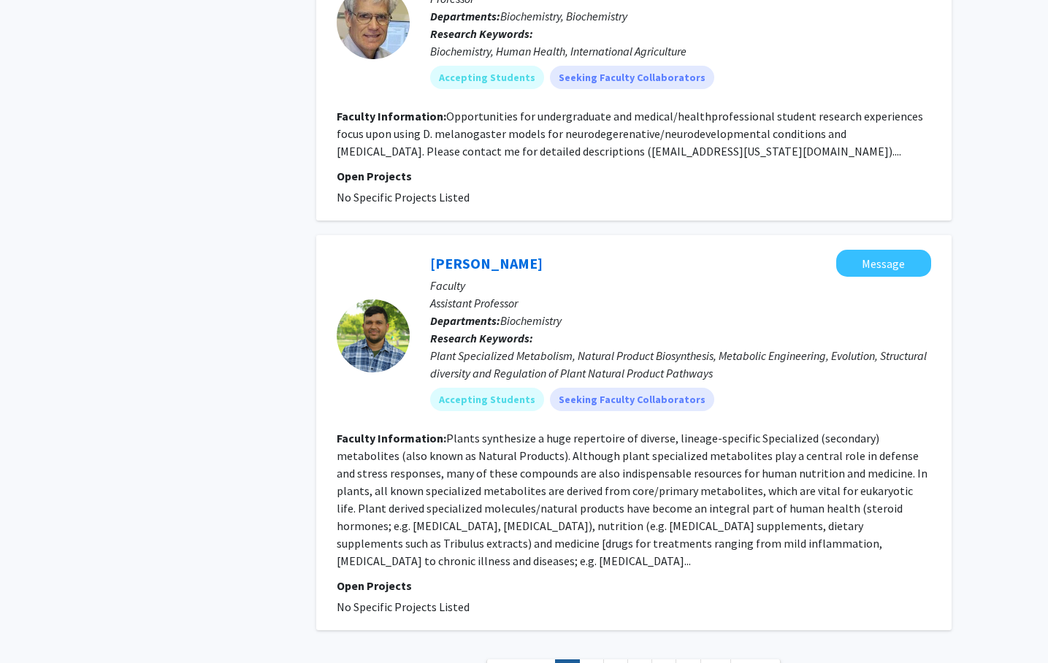
scroll to position [3572, 0]
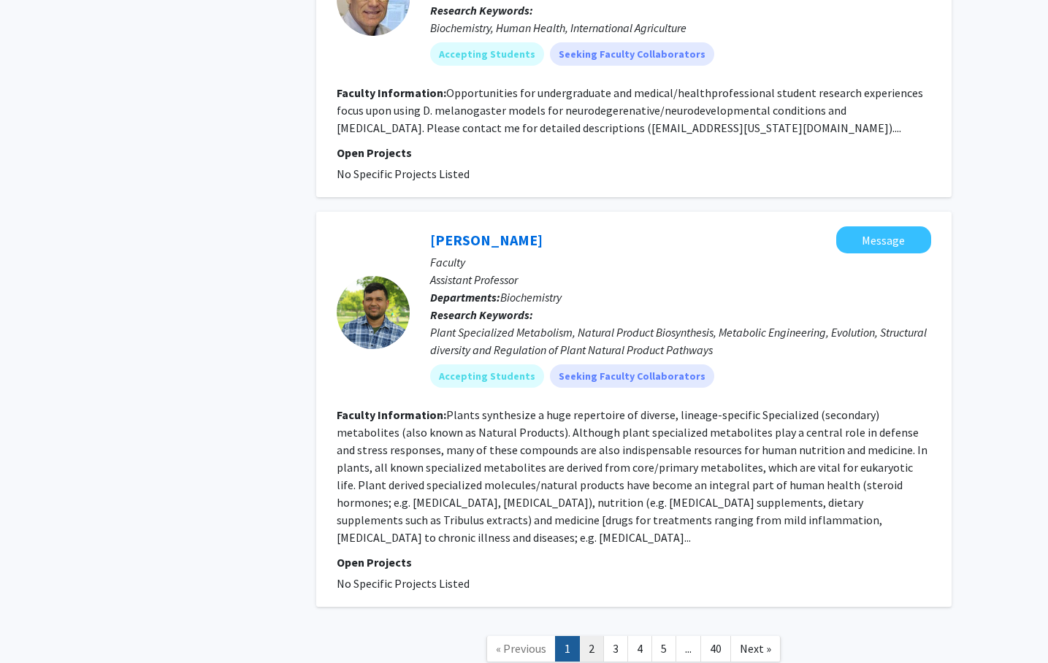
click at [582, 636] on link "2" at bounding box center [591, 649] width 25 height 26
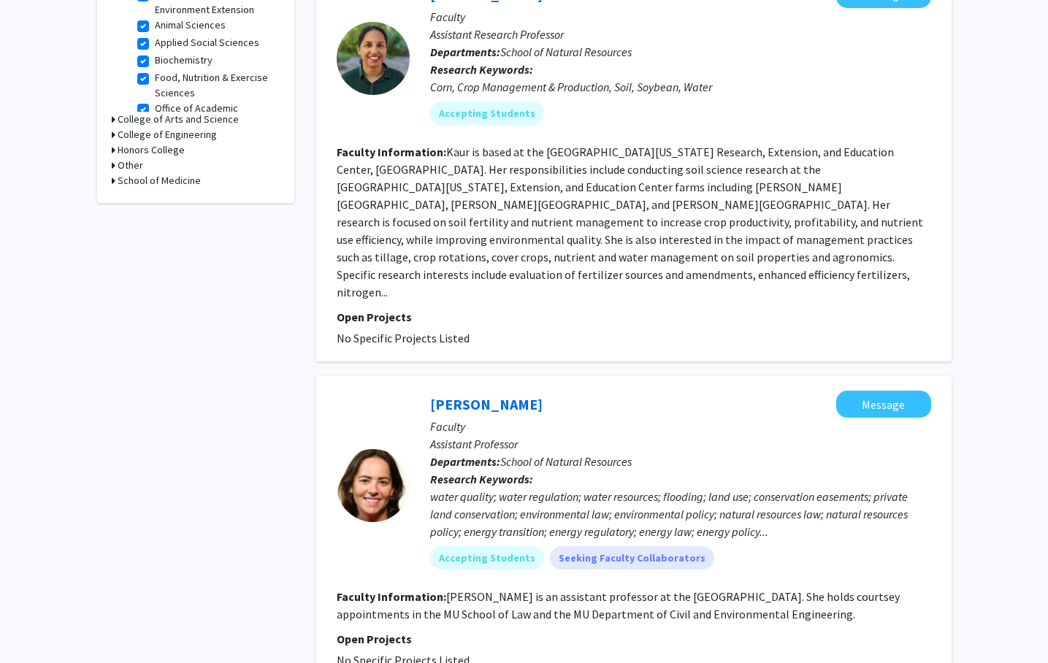
scroll to position [596, 0]
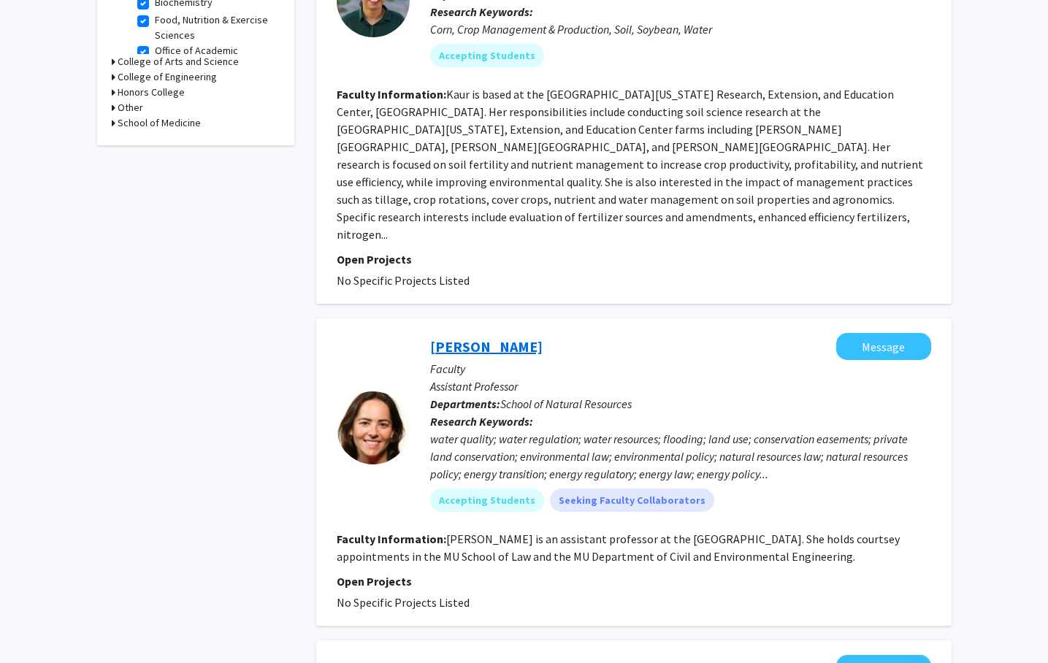
click at [497, 337] on link "[PERSON_NAME]" at bounding box center [486, 346] width 112 height 18
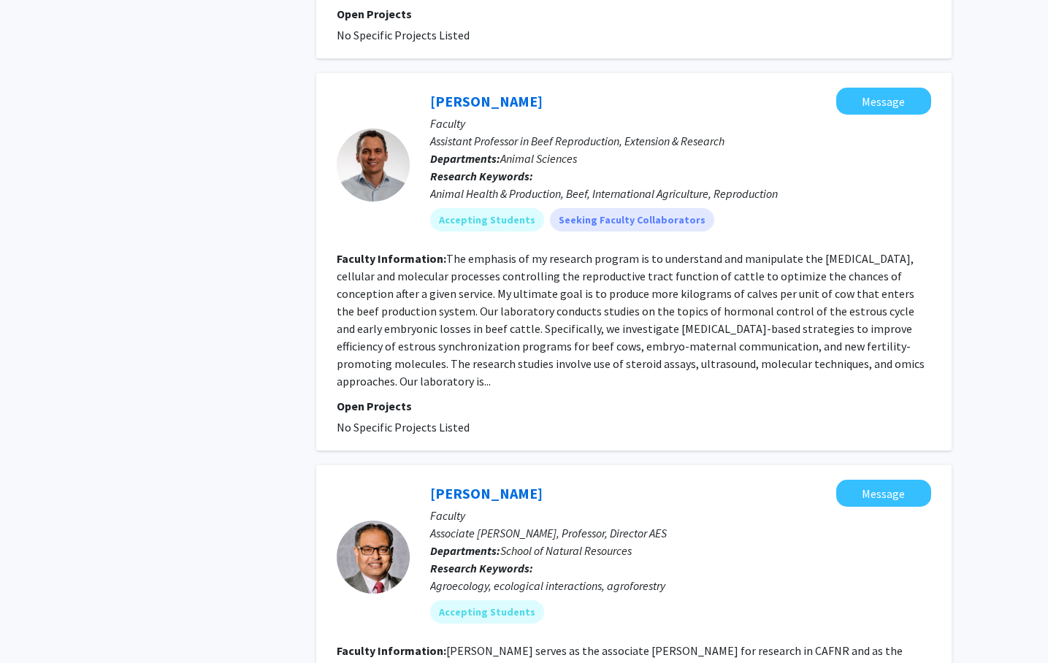
scroll to position [3255, 0]
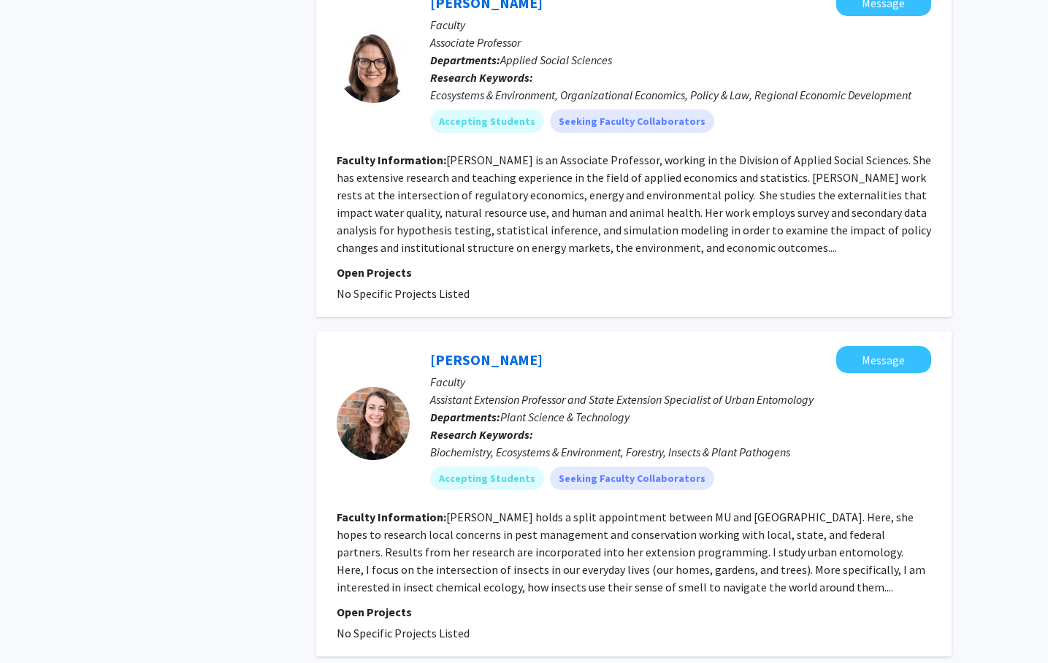
scroll to position [3277, 0]
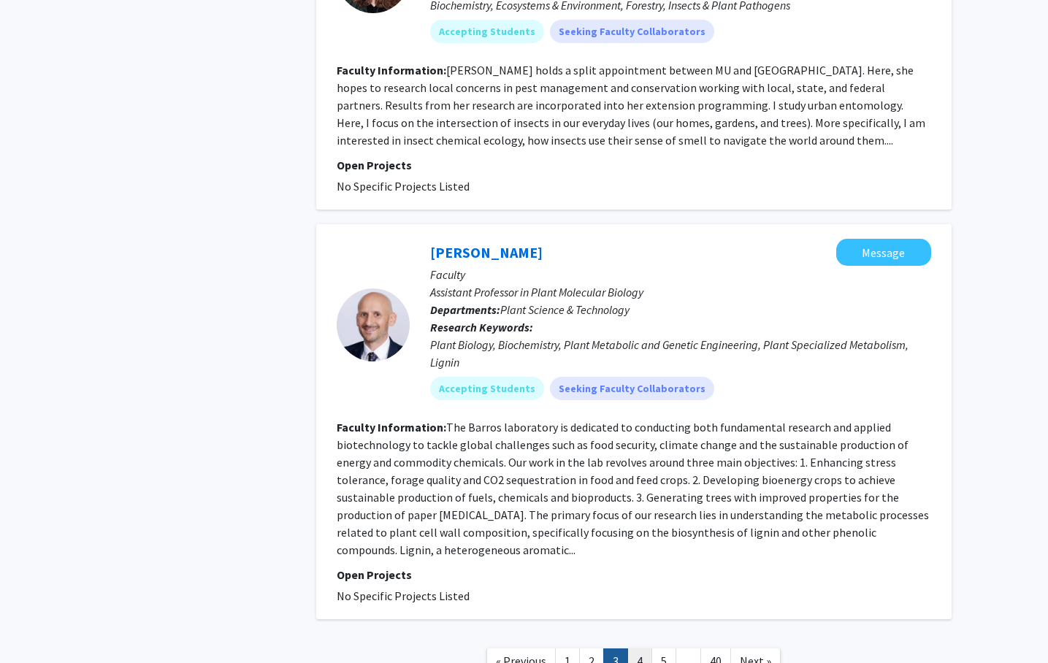
click at [644, 648] on link "4" at bounding box center [639, 661] width 25 height 26
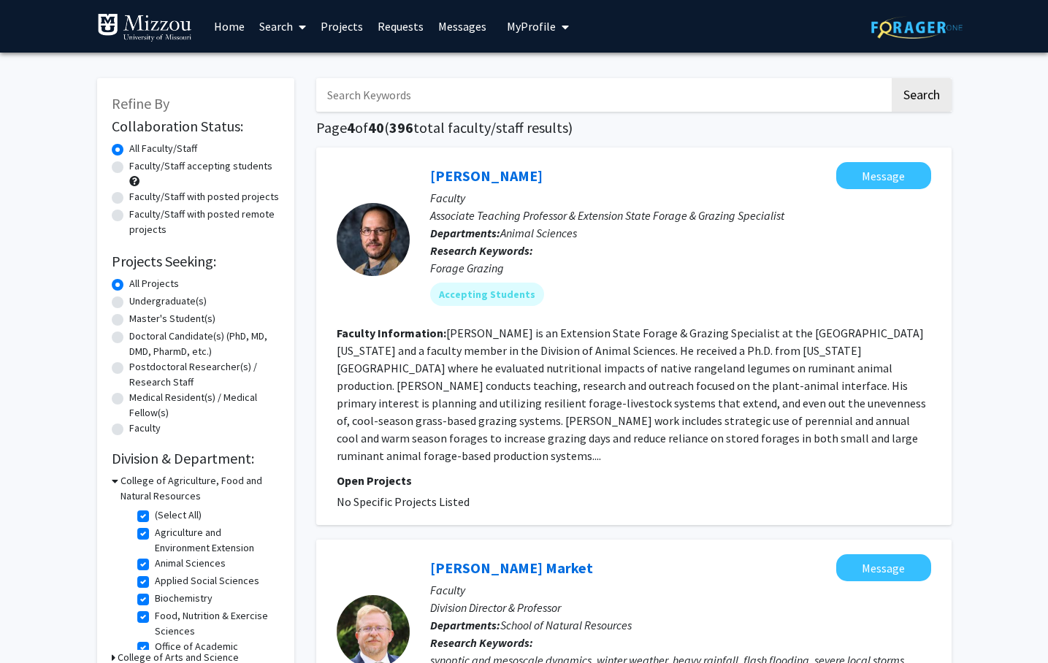
click at [428, 87] on input "Search Keywords" at bounding box center [602, 95] width 573 height 34
type input "bird"
click at [892, 78] on button "Search" at bounding box center [922, 95] width 60 height 34
checkbox input "false"
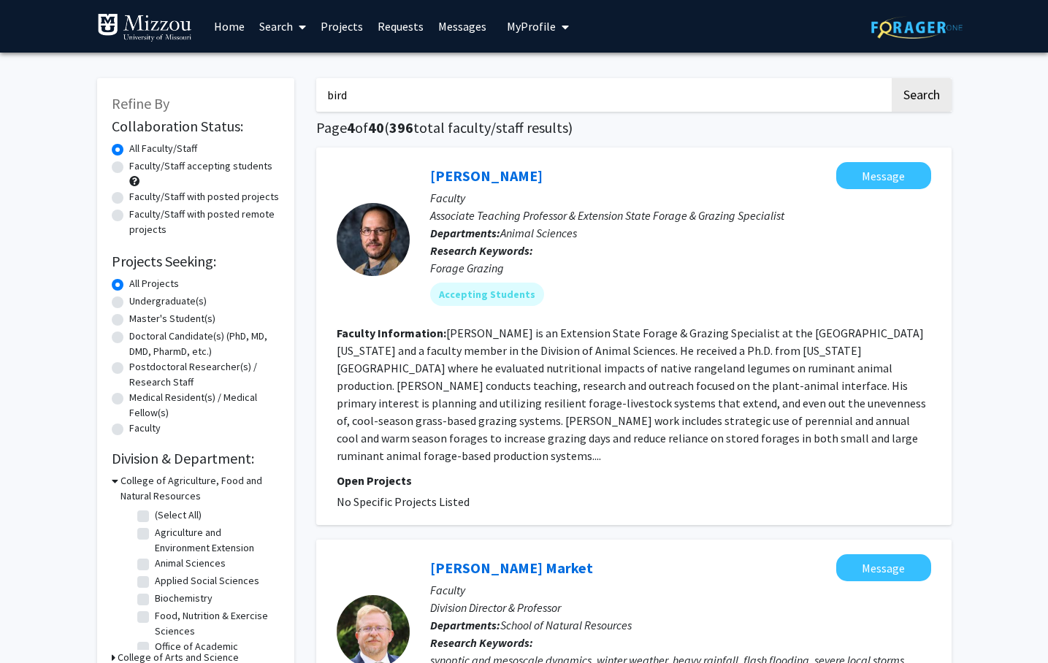
checkbox input "false"
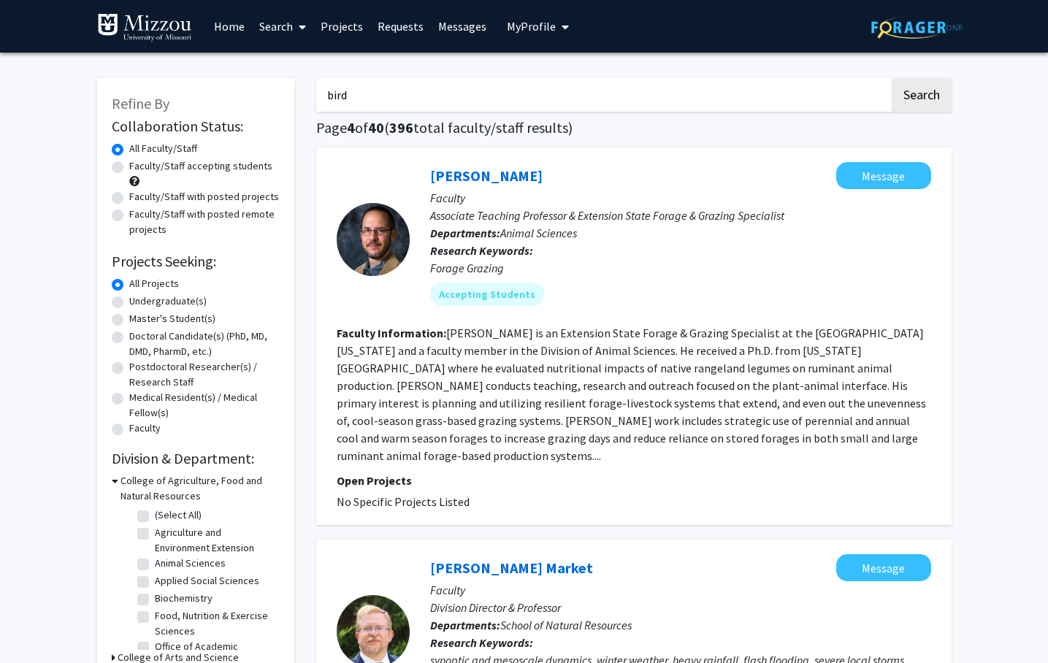
checkbox input "false"
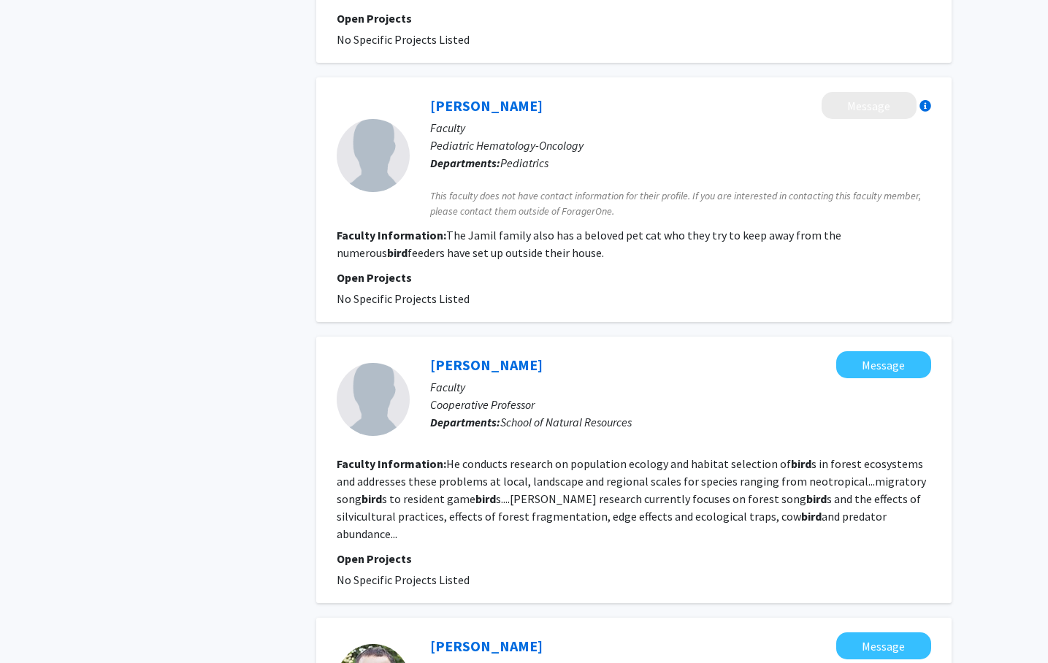
scroll to position [819, 0]
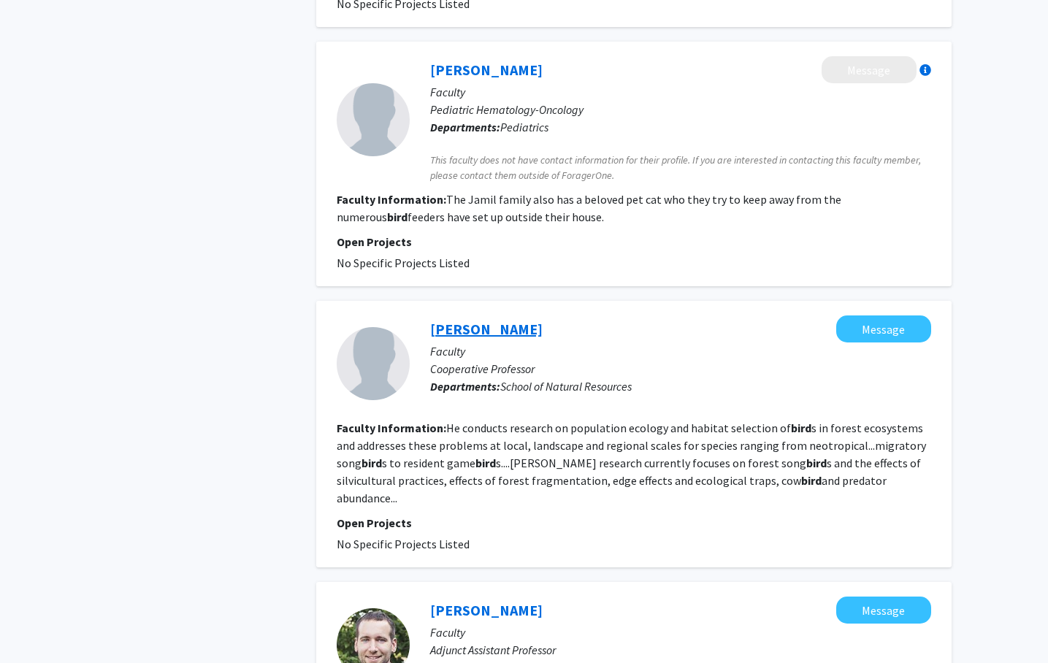
click at [506, 320] on link "[PERSON_NAME]" at bounding box center [486, 329] width 112 height 18
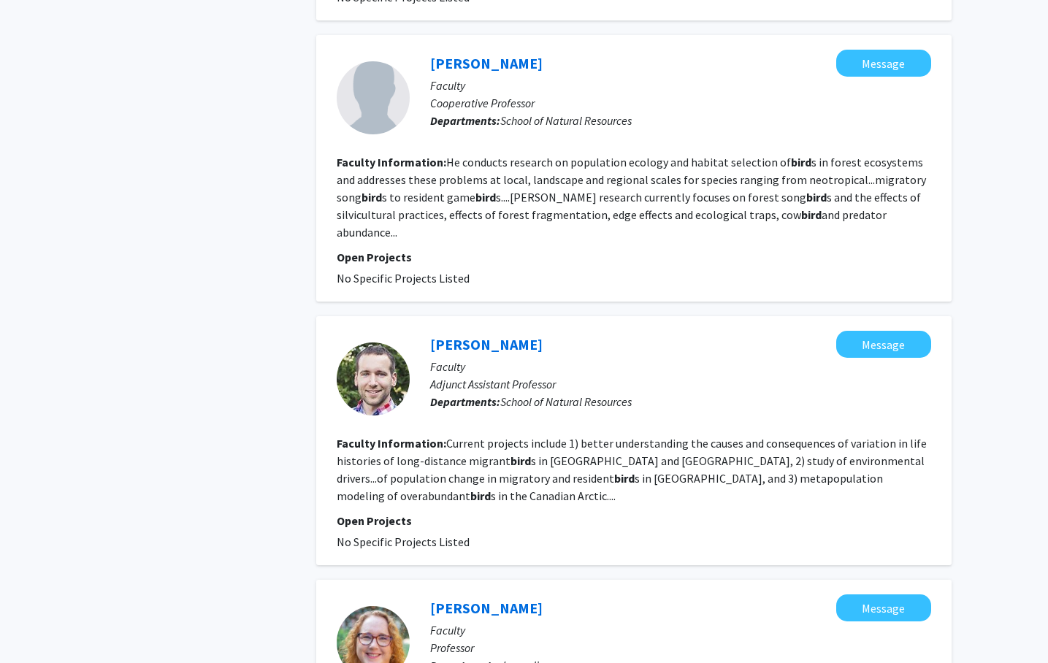
scroll to position [1117, 0]
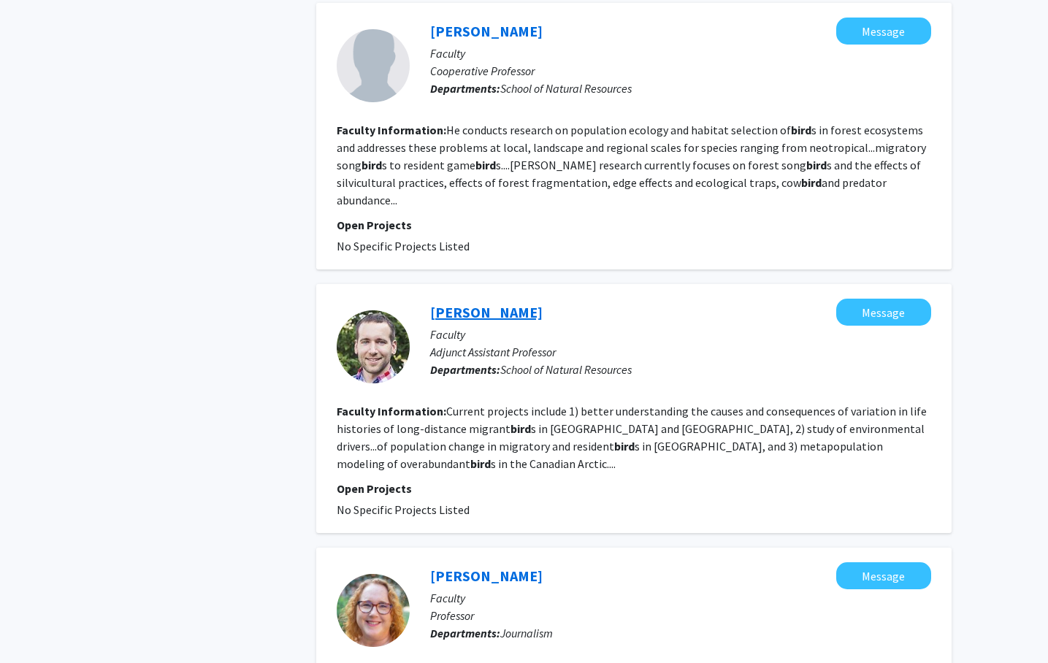
click at [502, 303] on link "[PERSON_NAME]" at bounding box center [486, 312] width 112 height 18
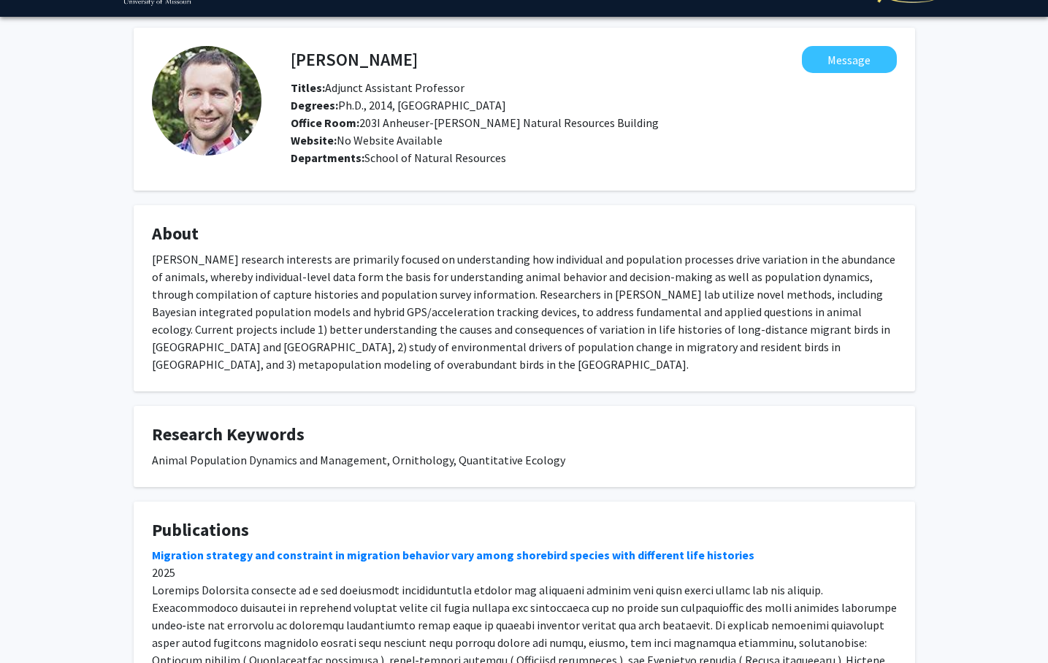
scroll to position [74, 0]
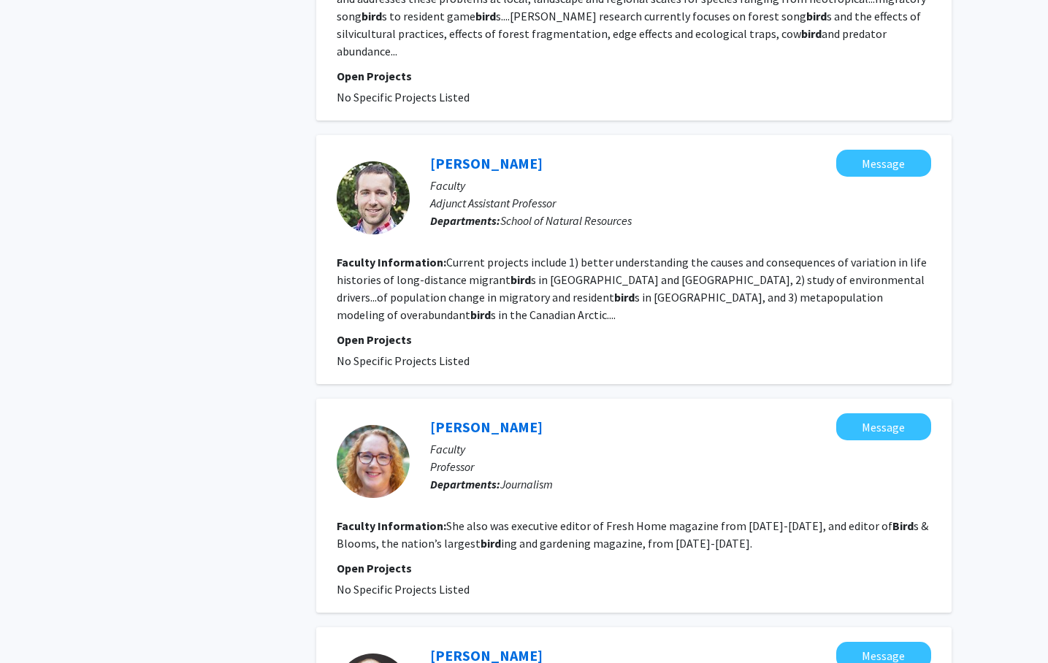
scroll to position [1415, 0]
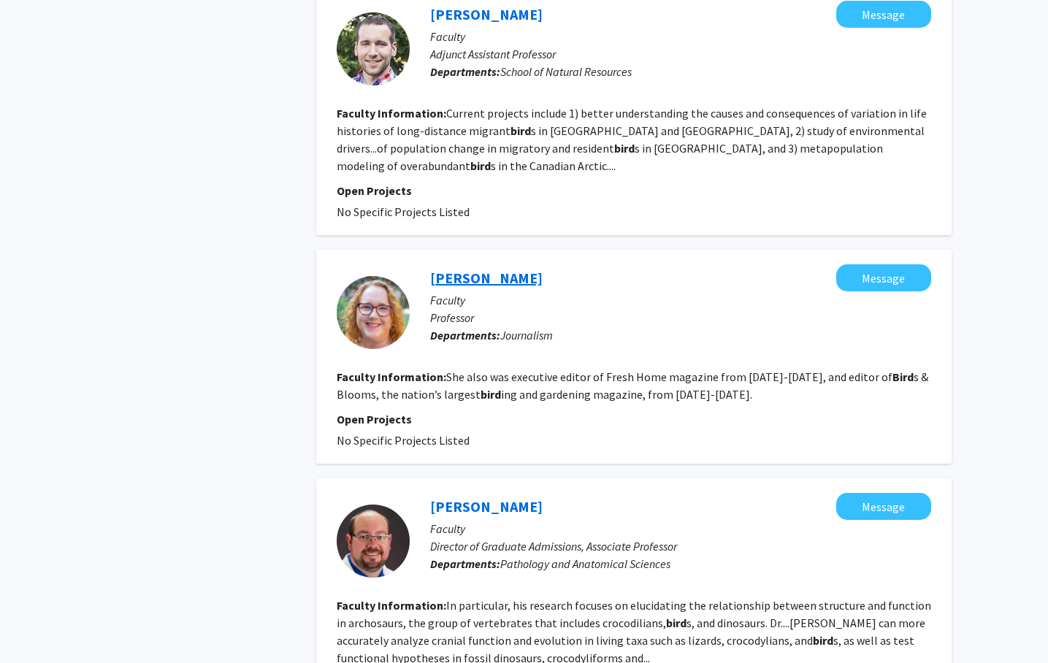
click at [520, 269] on link "[PERSON_NAME]" at bounding box center [486, 278] width 112 height 18
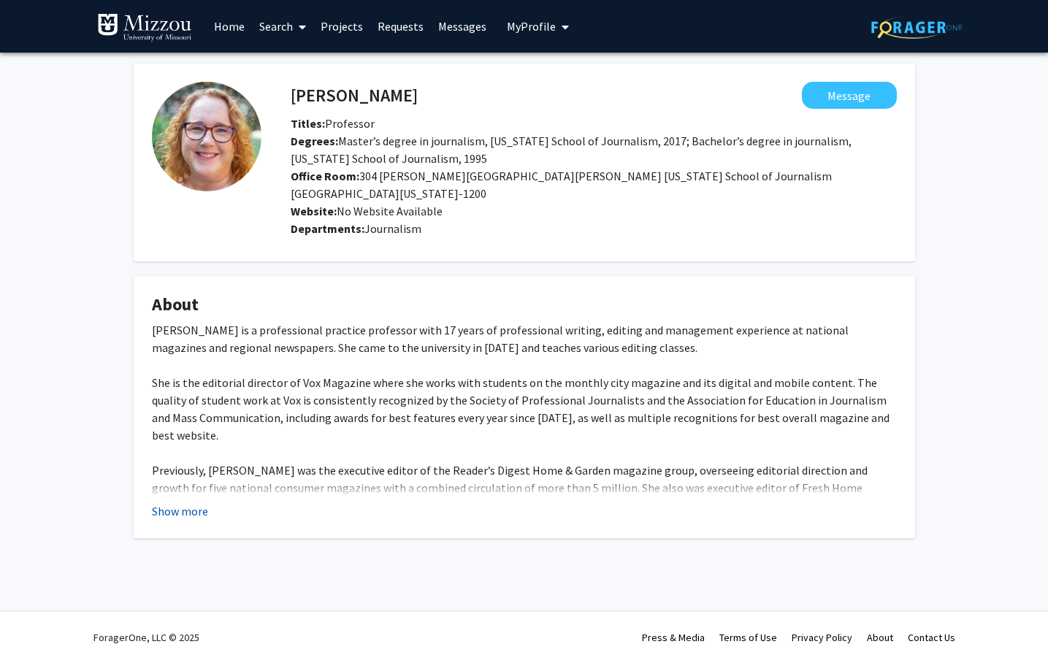
click at [169, 502] on button "Show more" at bounding box center [180, 511] width 56 height 18
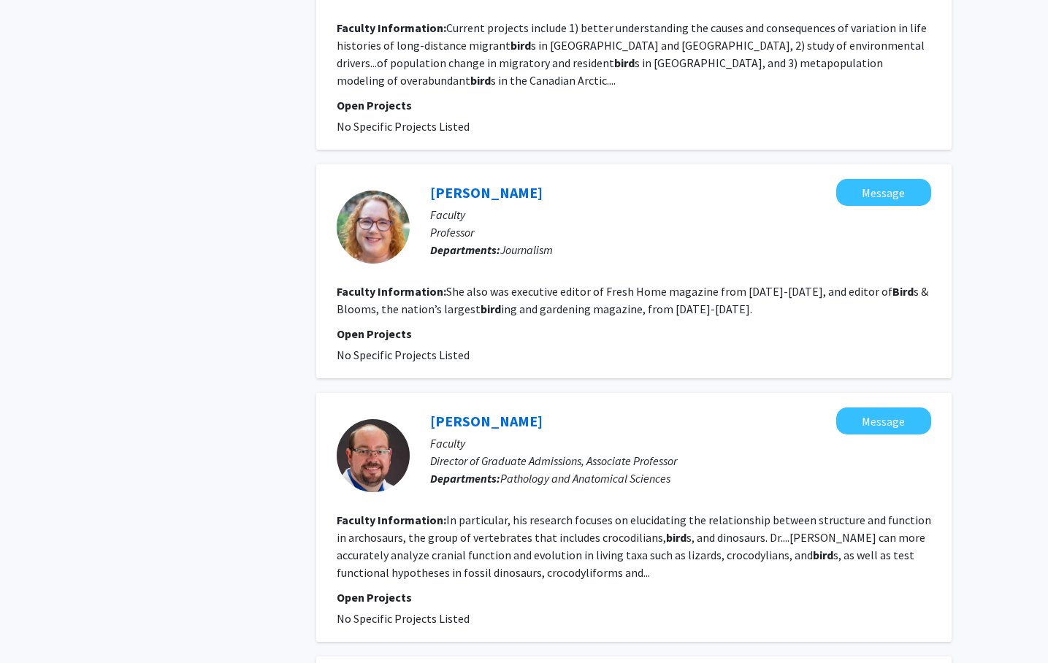
scroll to position [1639, 0]
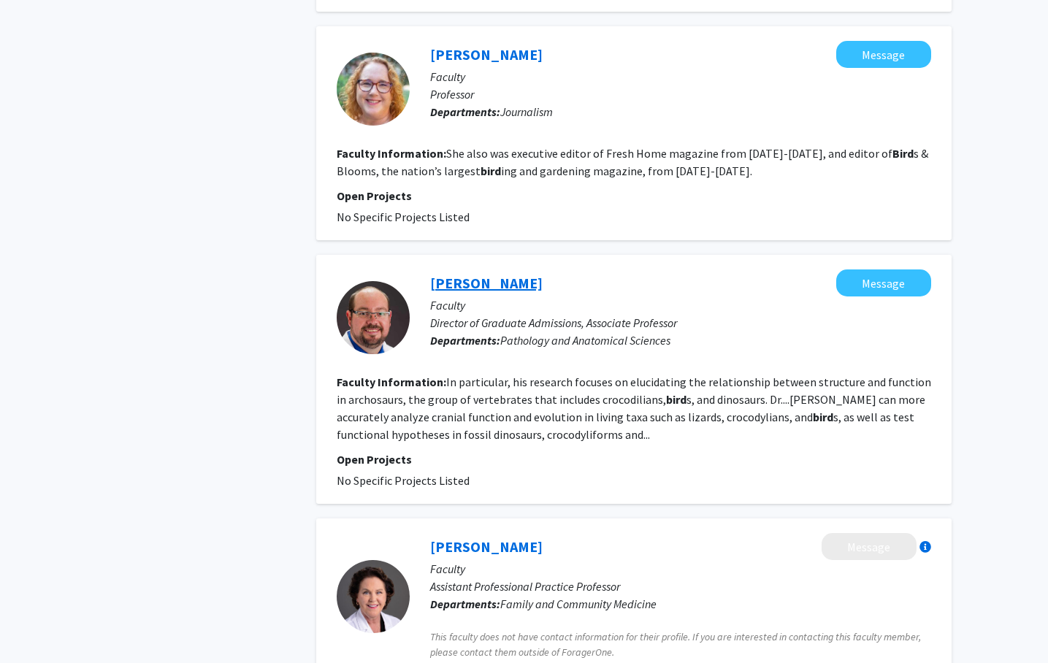
click at [499, 274] on link "[PERSON_NAME]" at bounding box center [486, 283] width 112 height 18
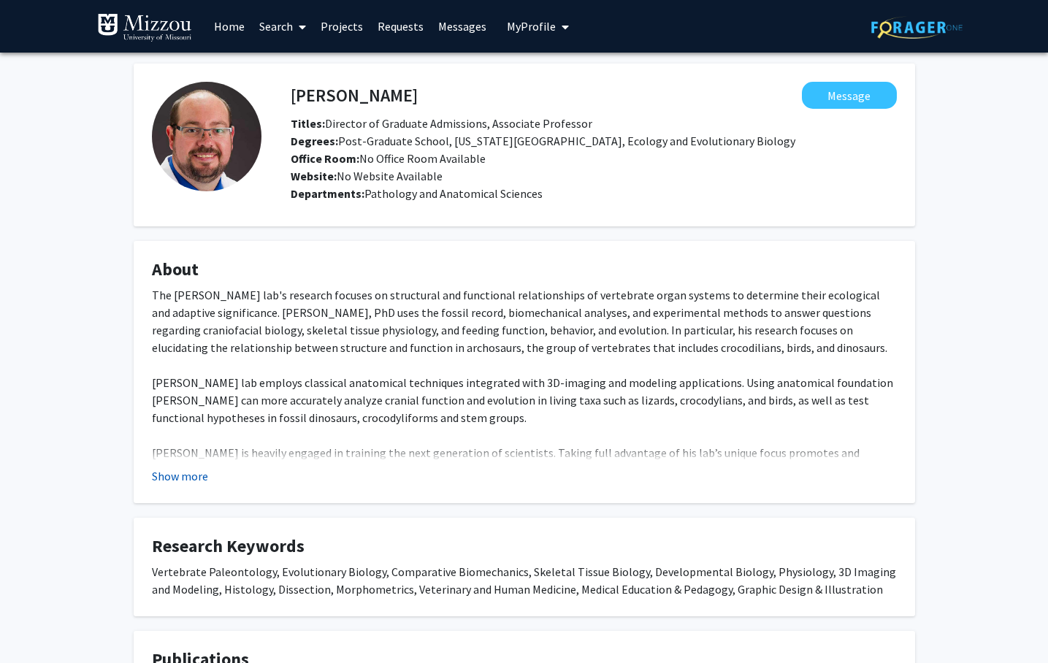
click at [158, 483] on button "Show more" at bounding box center [180, 476] width 56 height 18
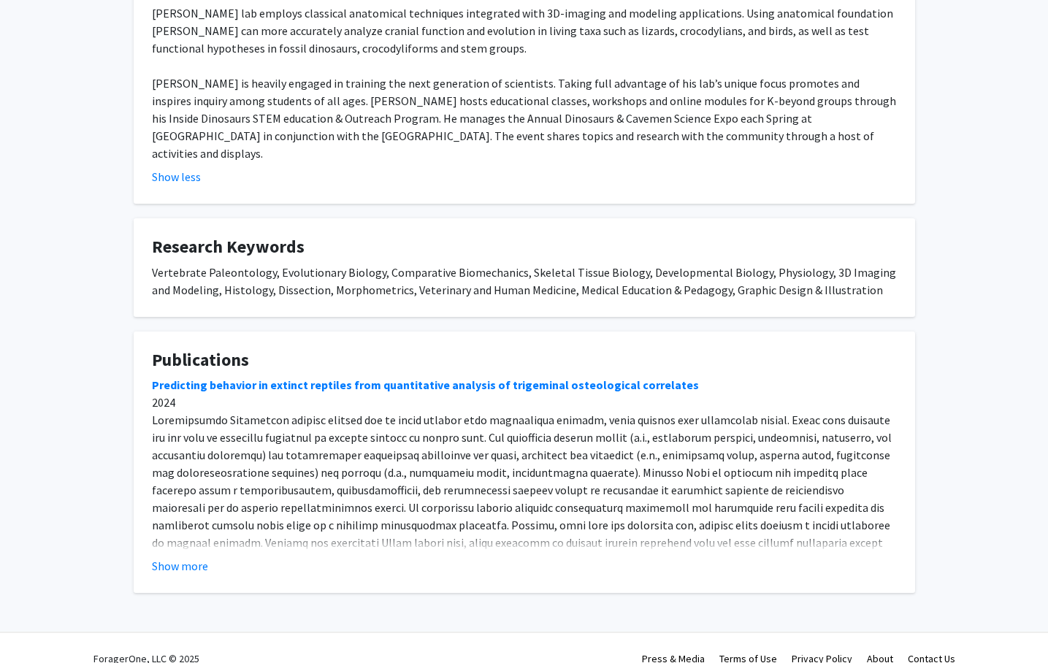
scroll to position [372, 0]
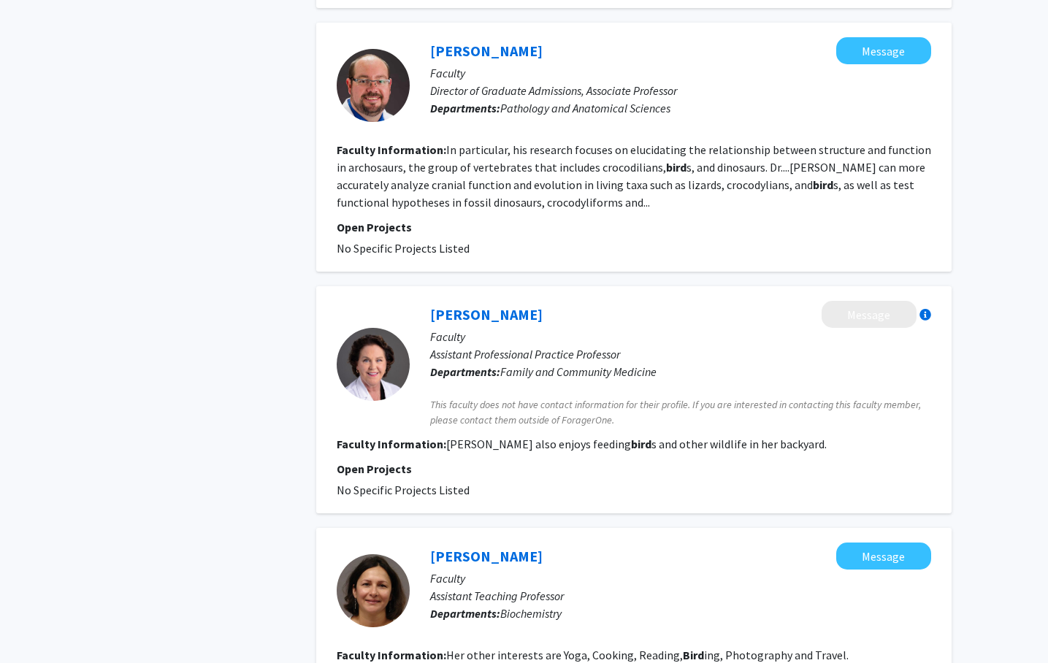
scroll to position [2318, 0]
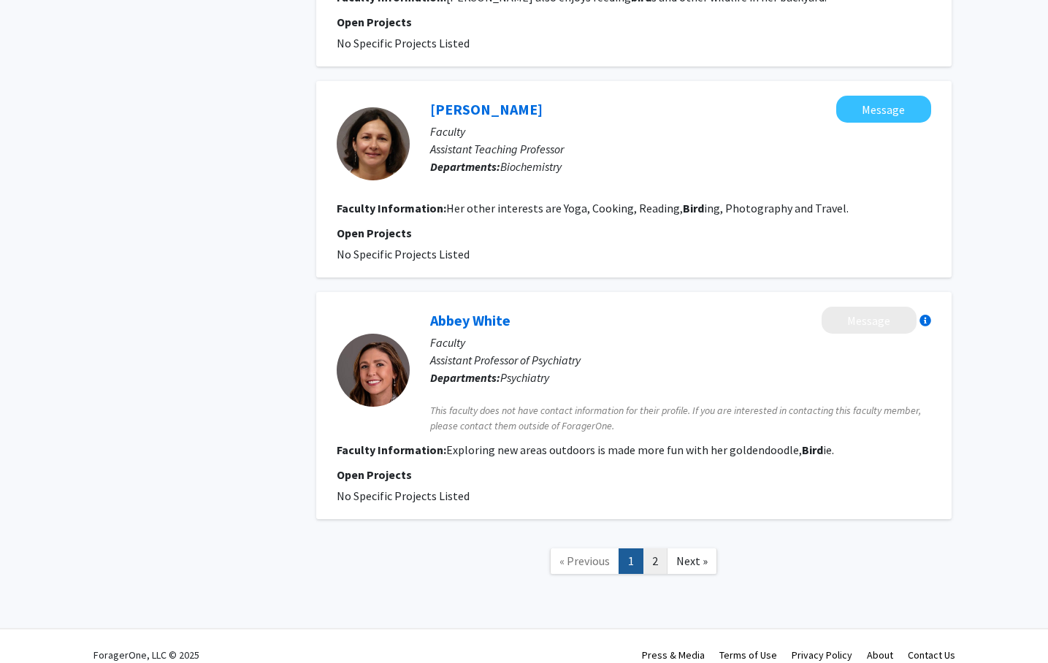
click at [661, 549] on link "2" at bounding box center [655, 561] width 25 height 26
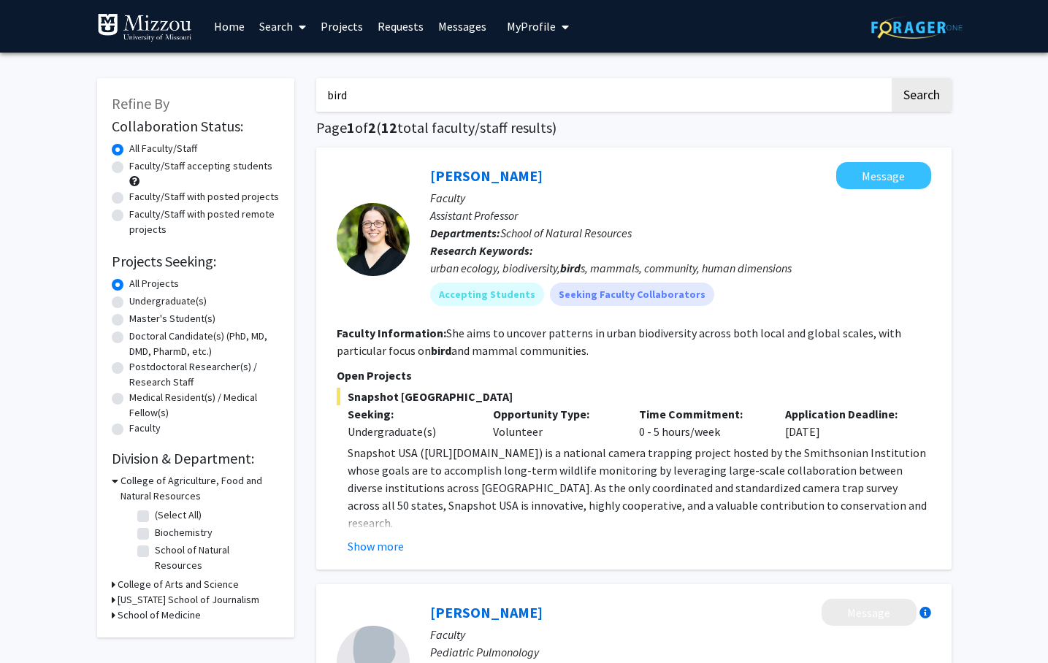
click at [766, 104] on input "bird" at bounding box center [602, 95] width 573 height 34
click at [149, 123] on h2 "Collaboration Status:" at bounding box center [196, 127] width 168 height 18
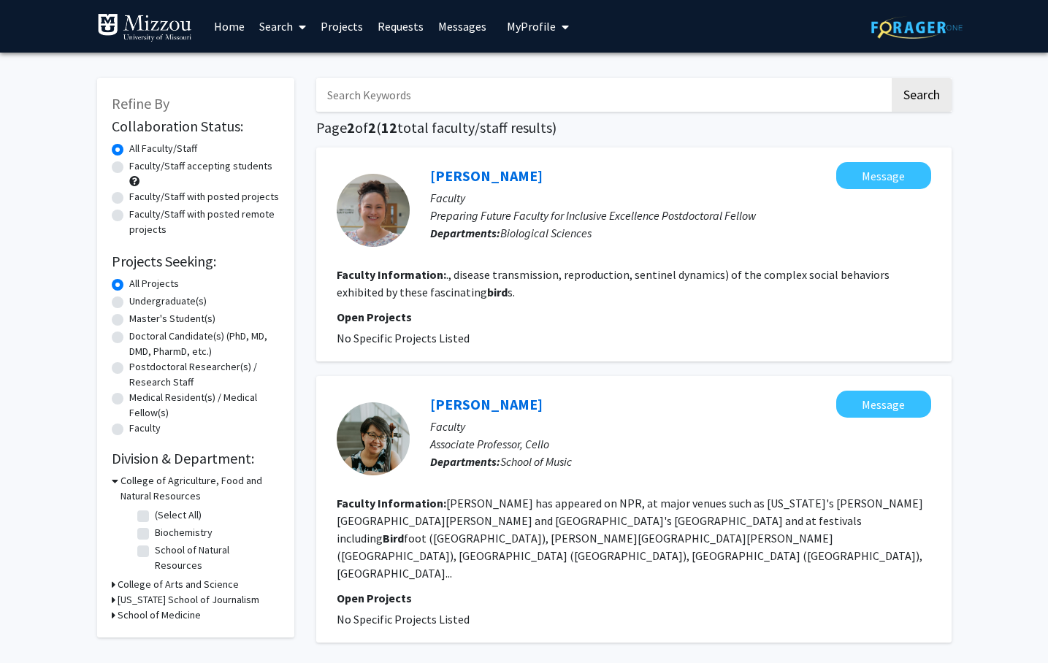
scroll to position [38, 0]
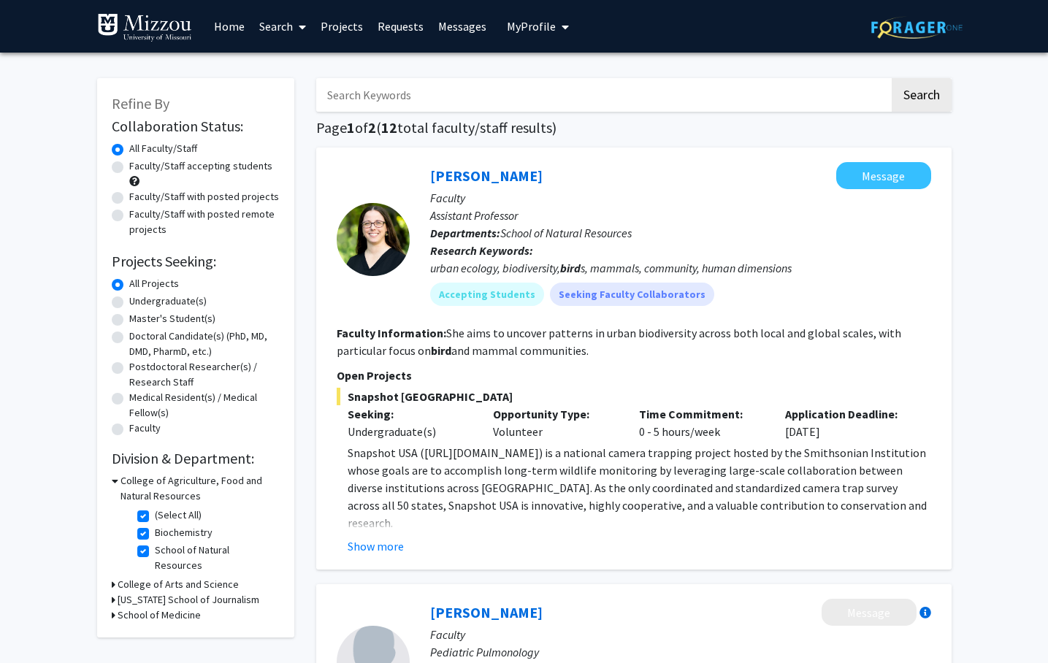
checkbox input "true"
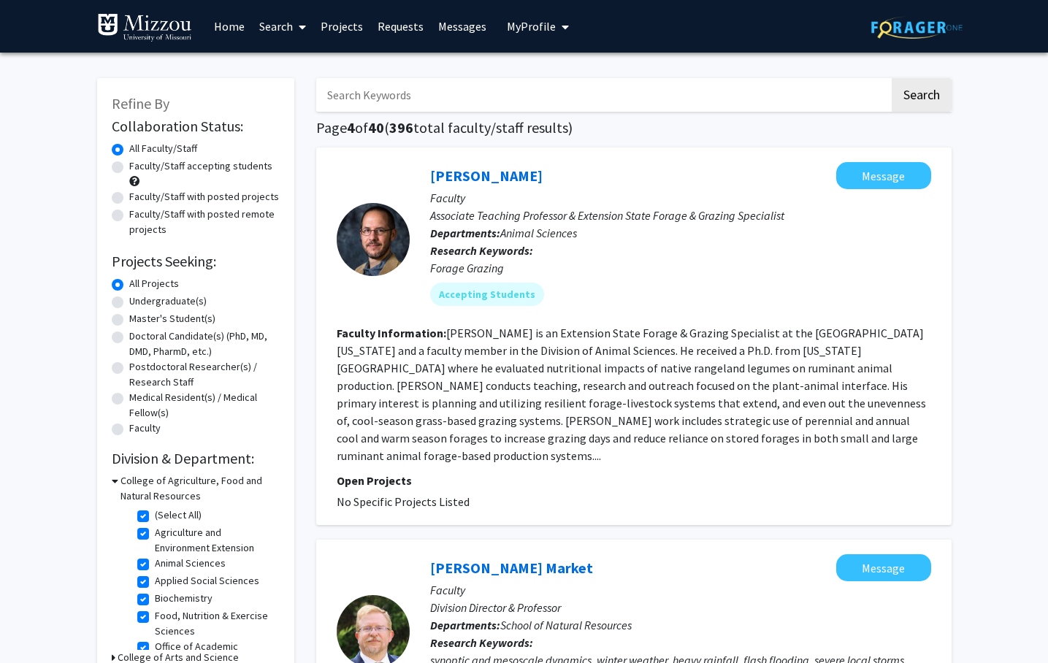
click at [155, 515] on label "(Select All)" at bounding box center [178, 515] width 47 height 15
click at [155, 515] on input "(Select All)" at bounding box center [159, 512] width 9 height 9
checkbox input "false"
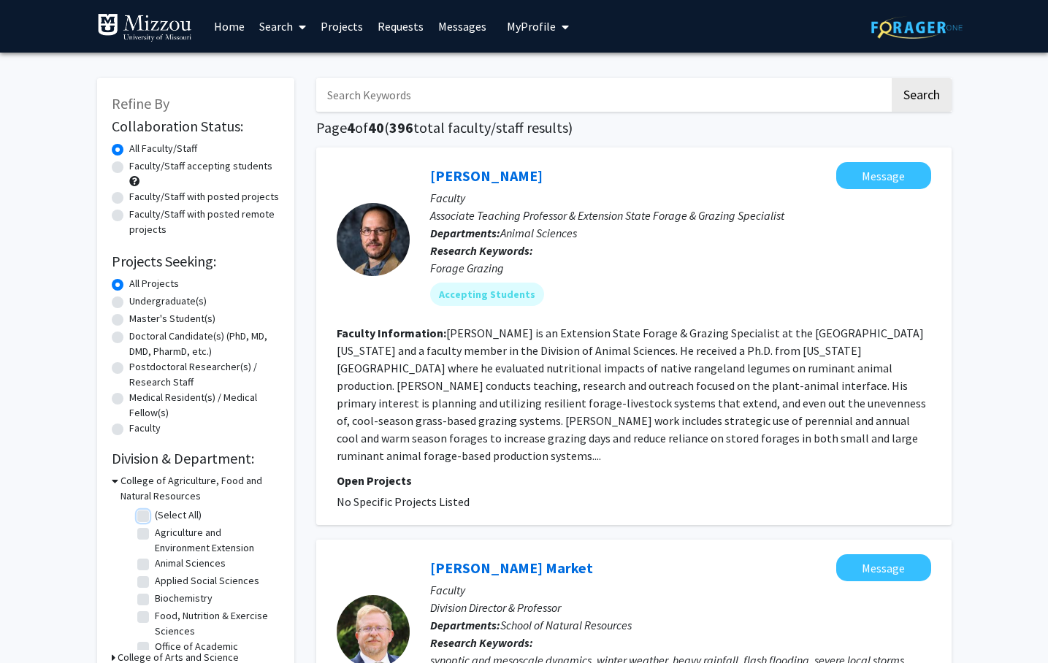
checkbox input "false"
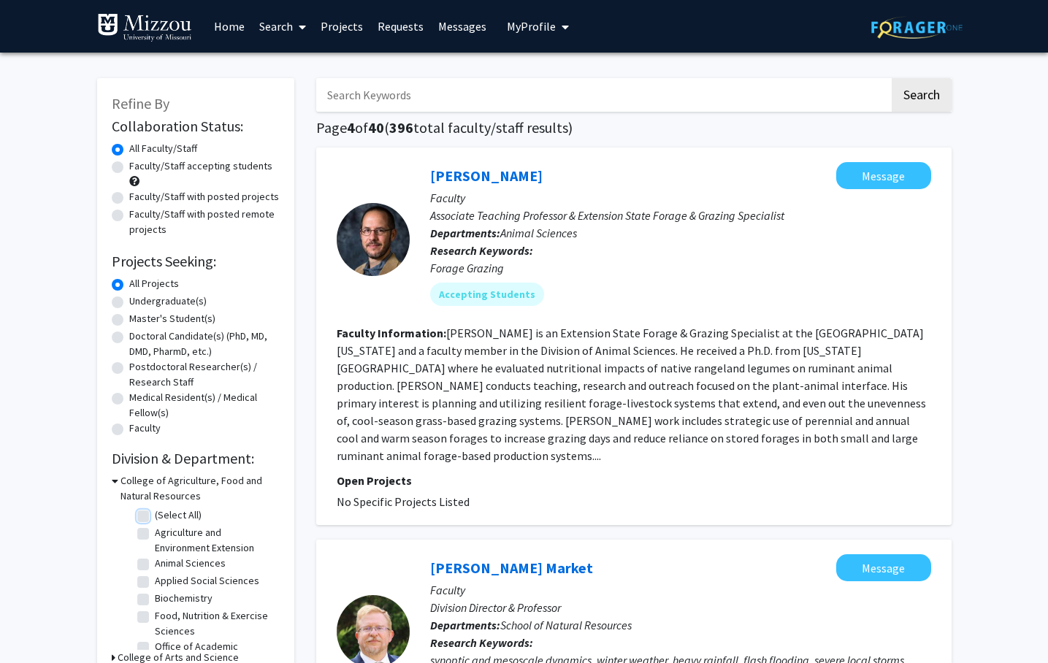
checkbox input "false"
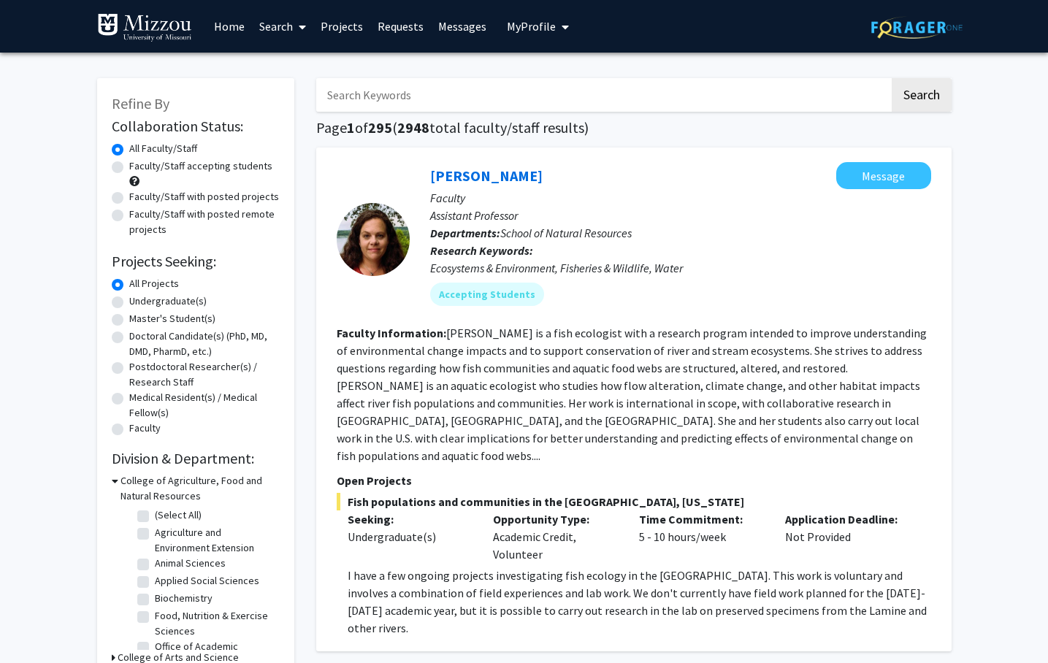
click at [116, 482] on icon at bounding box center [115, 480] width 7 height 15
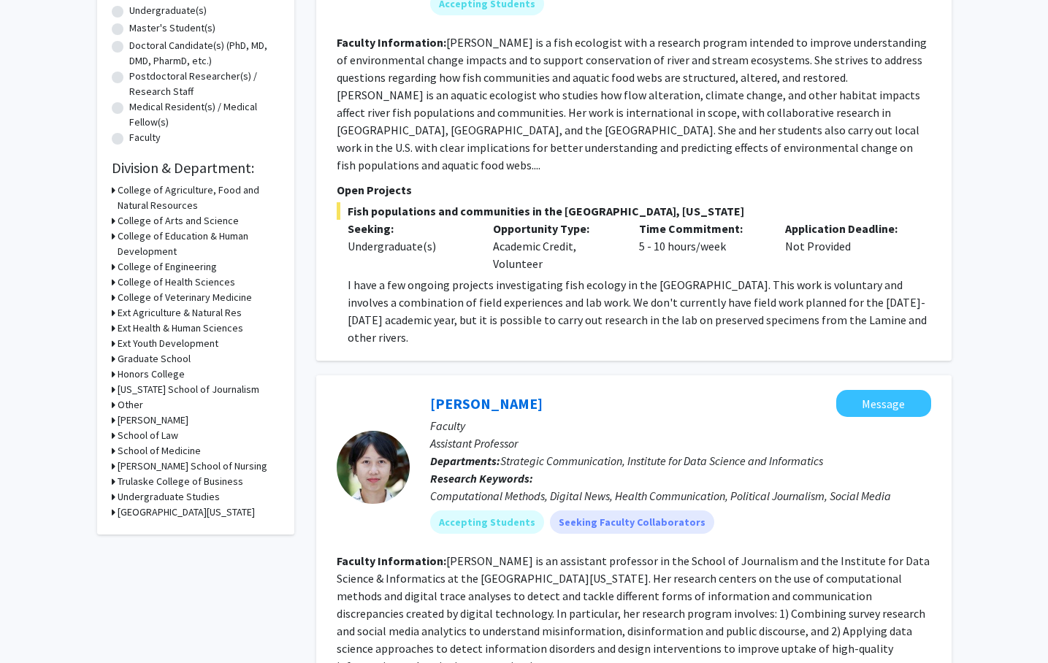
scroll to position [298, 0]
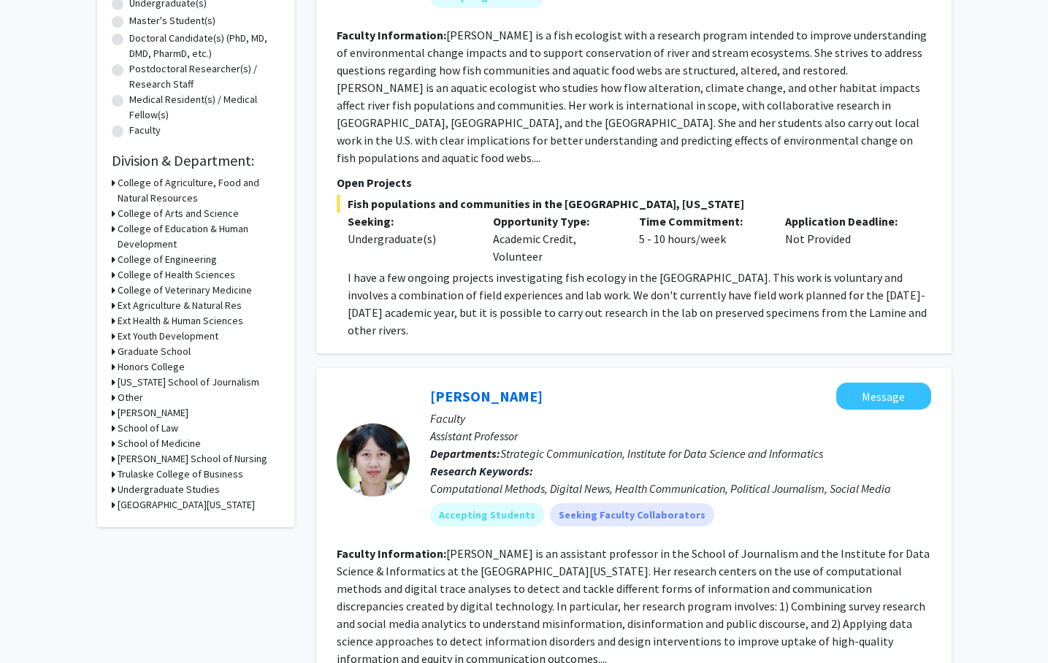
click at [111, 211] on div "Refine By Collaboration Status: Collaboration Status All Faculty/Staff Collabor…" at bounding box center [195, 153] width 197 height 747
click at [114, 212] on icon at bounding box center [114, 213] width 4 height 15
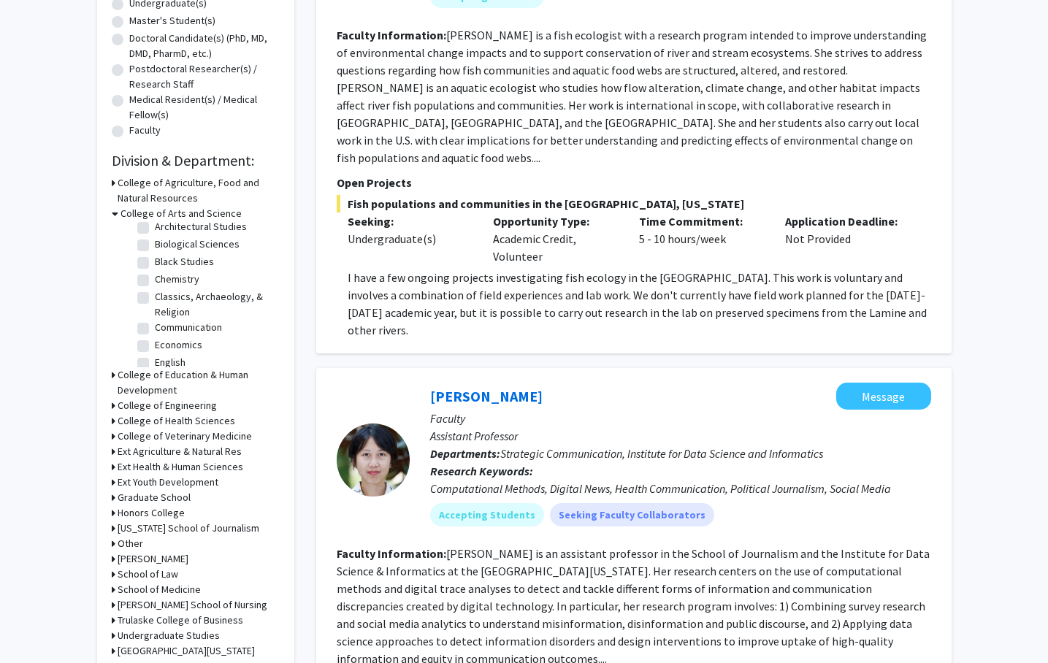
scroll to position [79, 0]
click at [155, 259] on label "Classics, Archaeology, & Religion" at bounding box center [215, 266] width 121 height 31
click at [155, 259] on input "Classics, Archaeology, & Religion" at bounding box center [159, 255] width 9 height 9
checkbox input "true"
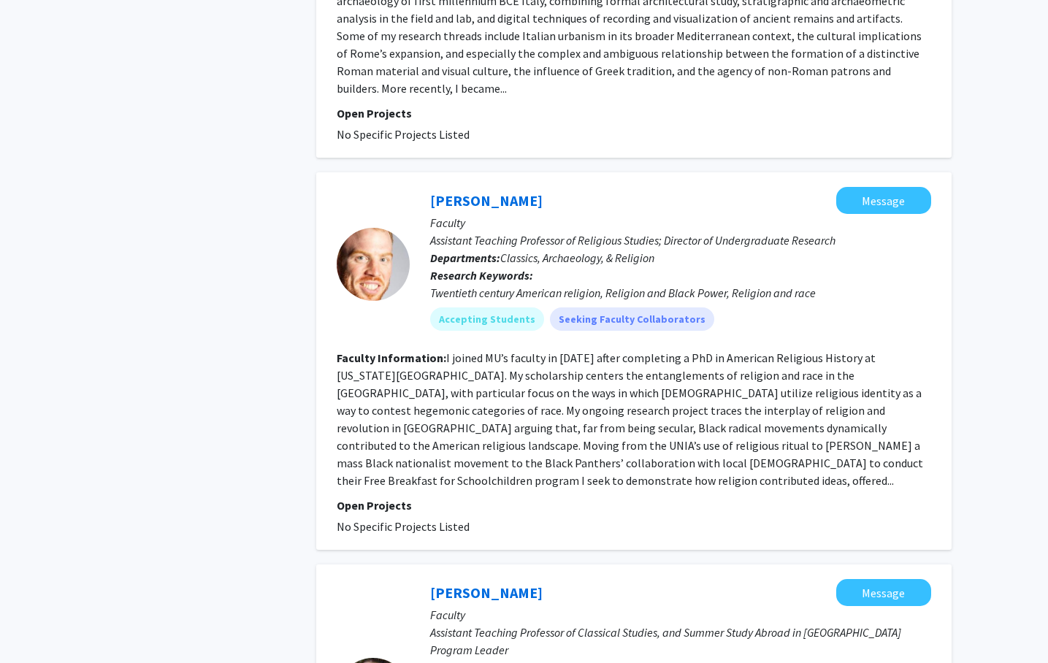
scroll to position [2086, 0]
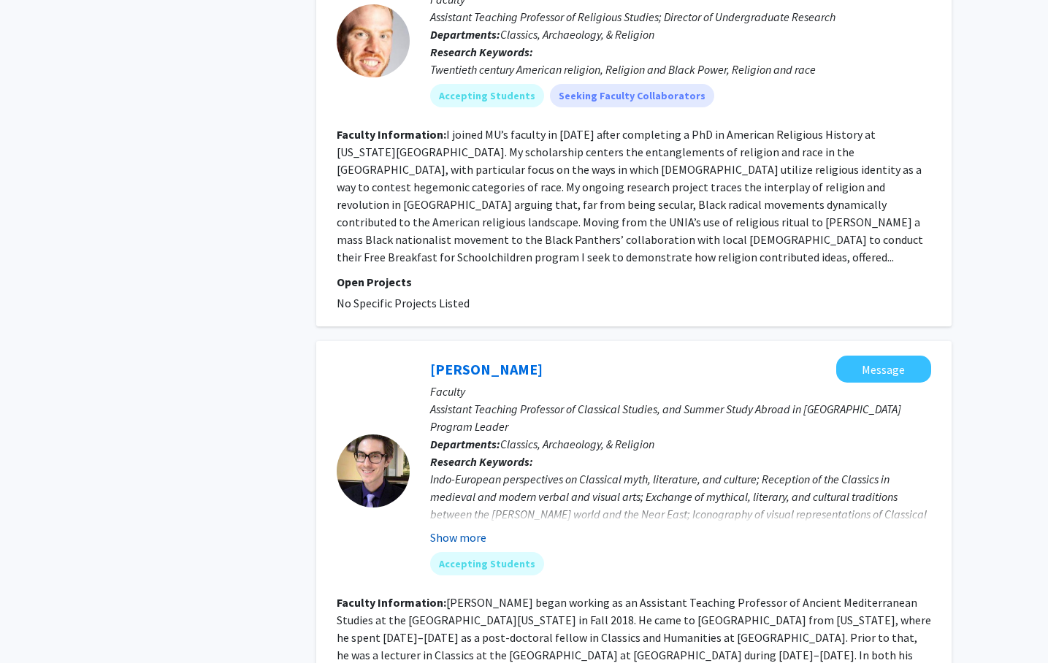
click at [456, 529] on button "Show more" at bounding box center [458, 538] width 56 height 18
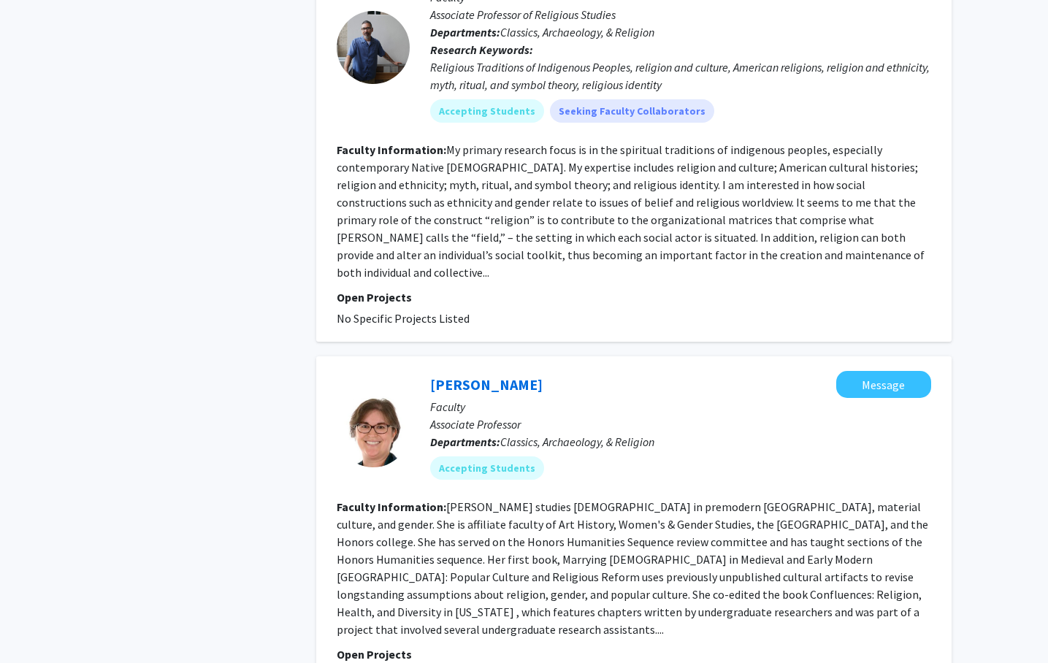
scroll to position [447, 0]
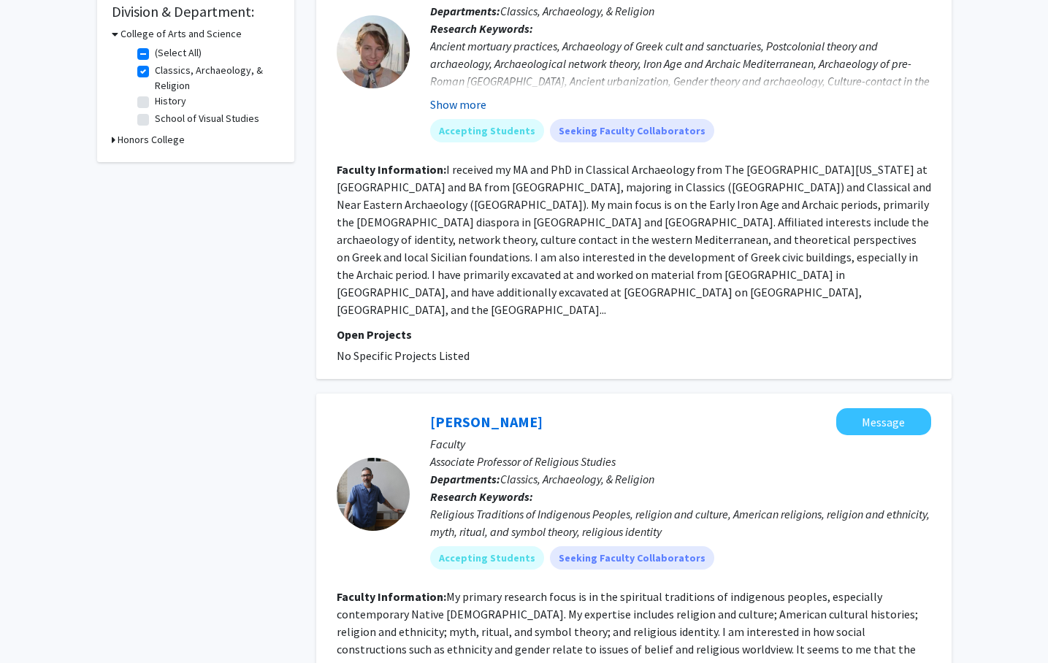
click at [457, 106] on button "Show more" at bounding box center [458, 105] width 56 height 18
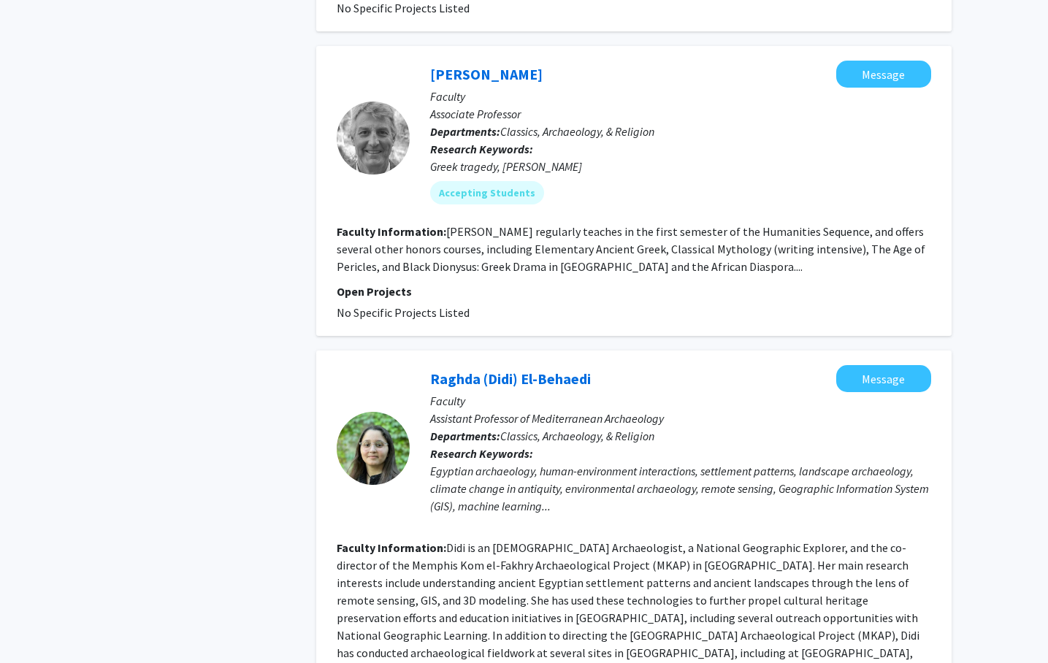
scroll to position [3321, 0]
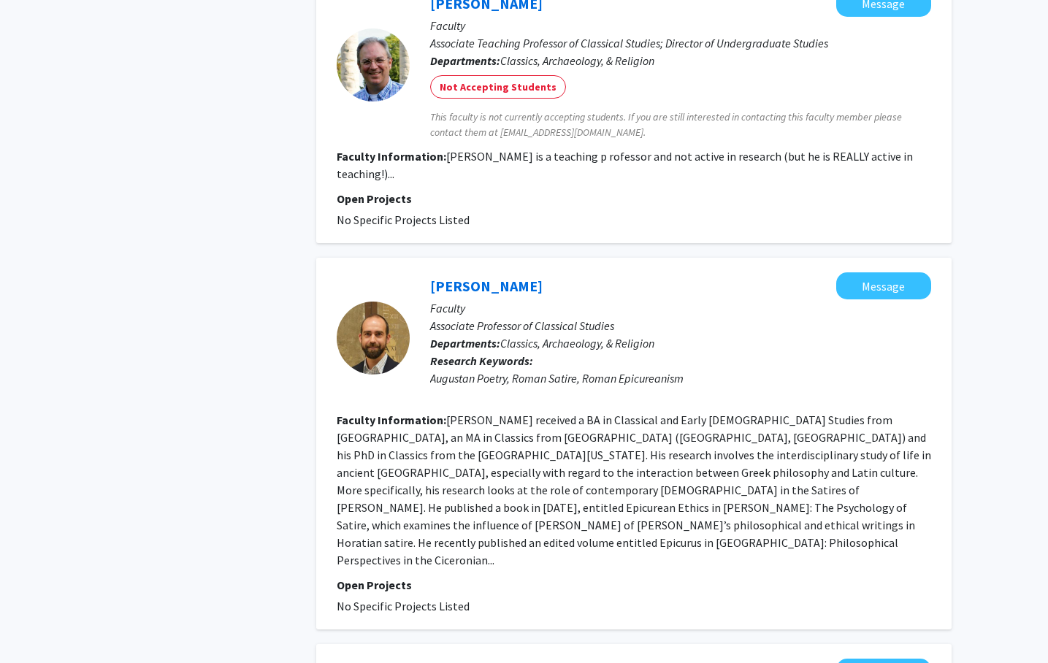
scroll to position [2607, 0]
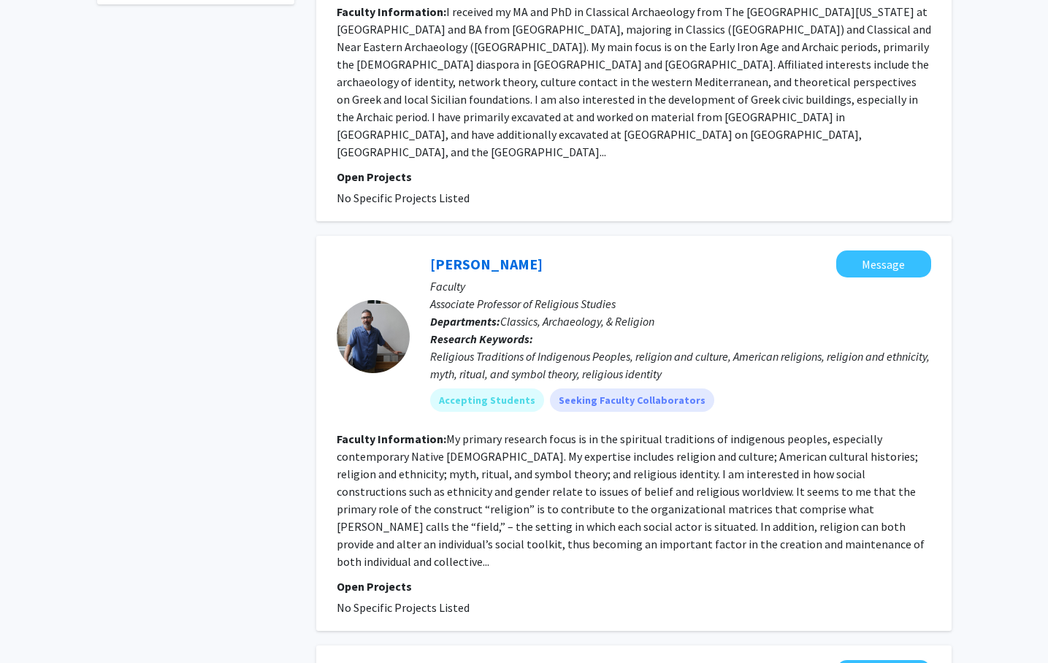
scroll to position [670, 0]
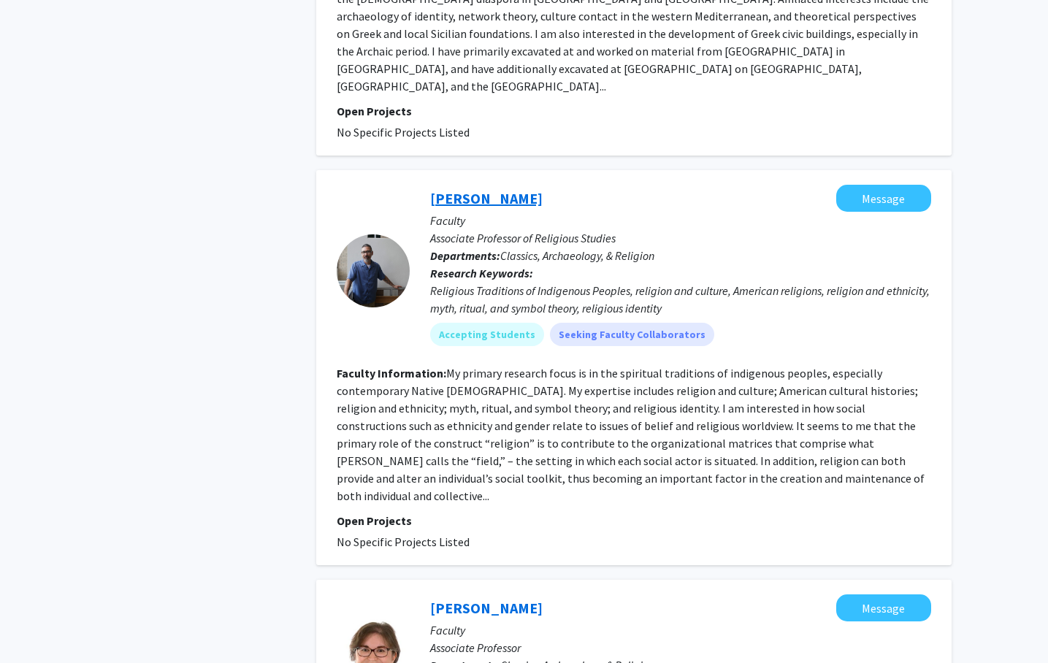
click at [479, 189] on link "[PERSON_NAME]" at bounding box center [486, 198] width 112 height 18
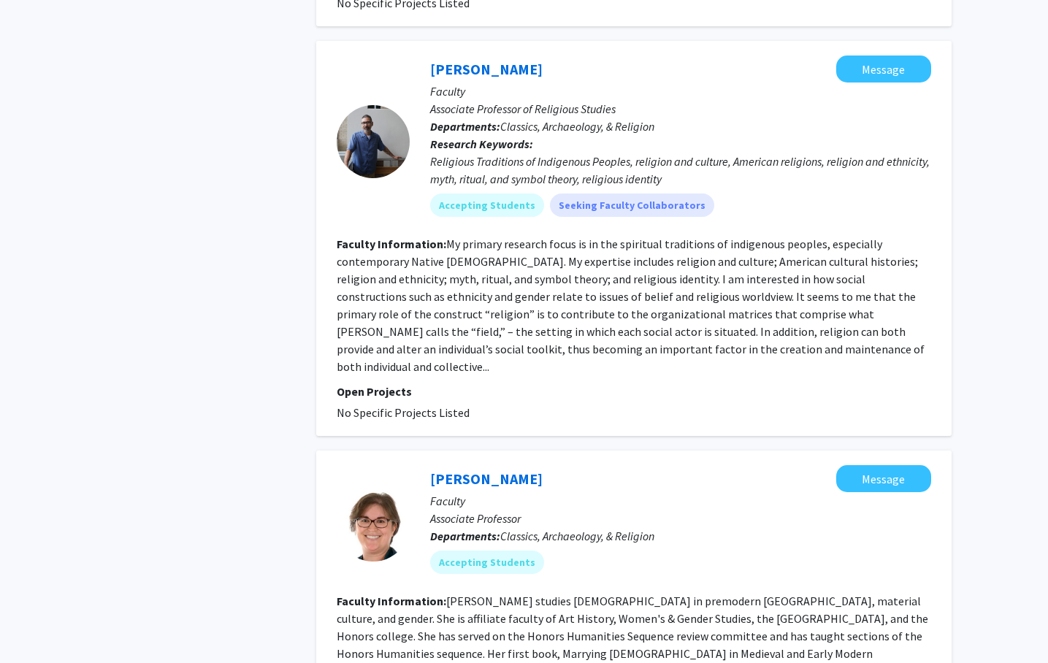
scroll to position [894, 0]
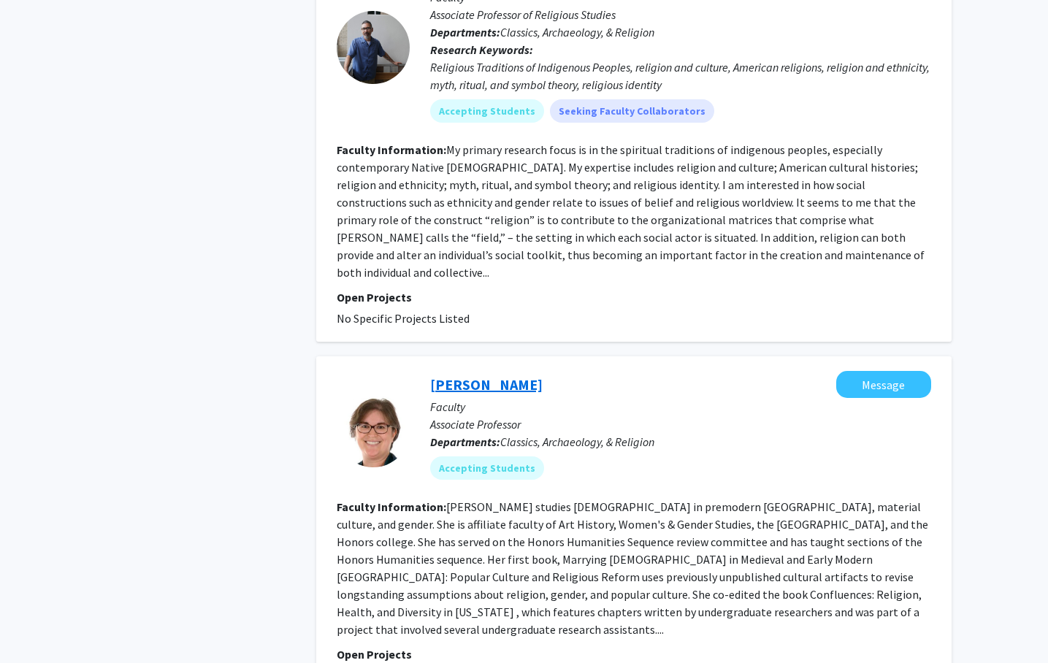
click at [489, 375] on link "[PERSON_NAME]" at bounding box center [486, 384] width 112 height 18
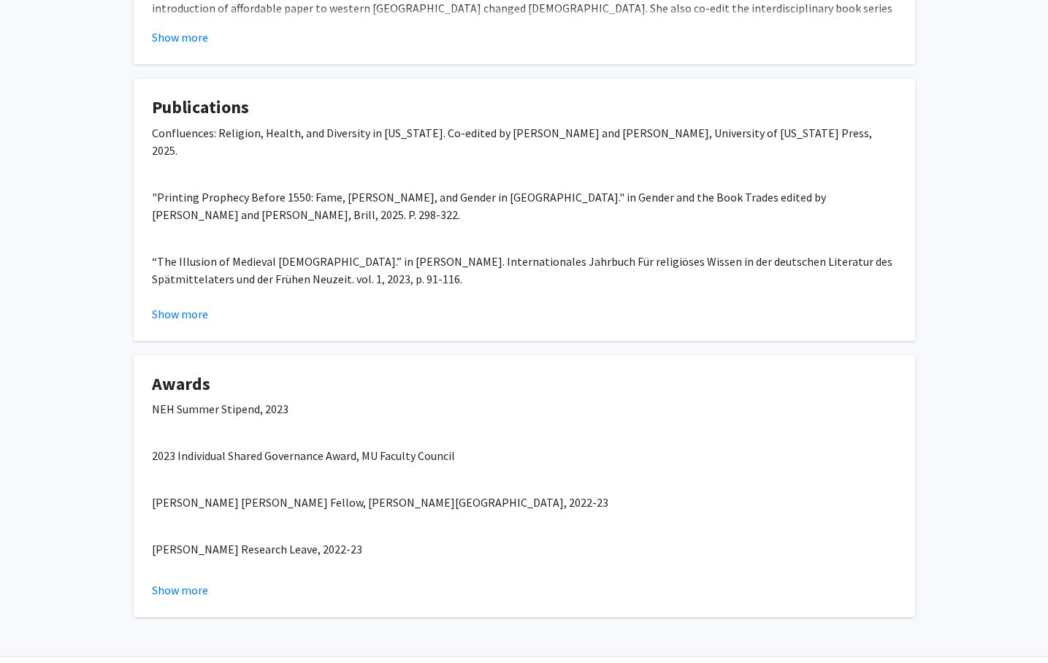
scroll to position [525, 0]
